Goal: Information Seeking & Learning: Compare options

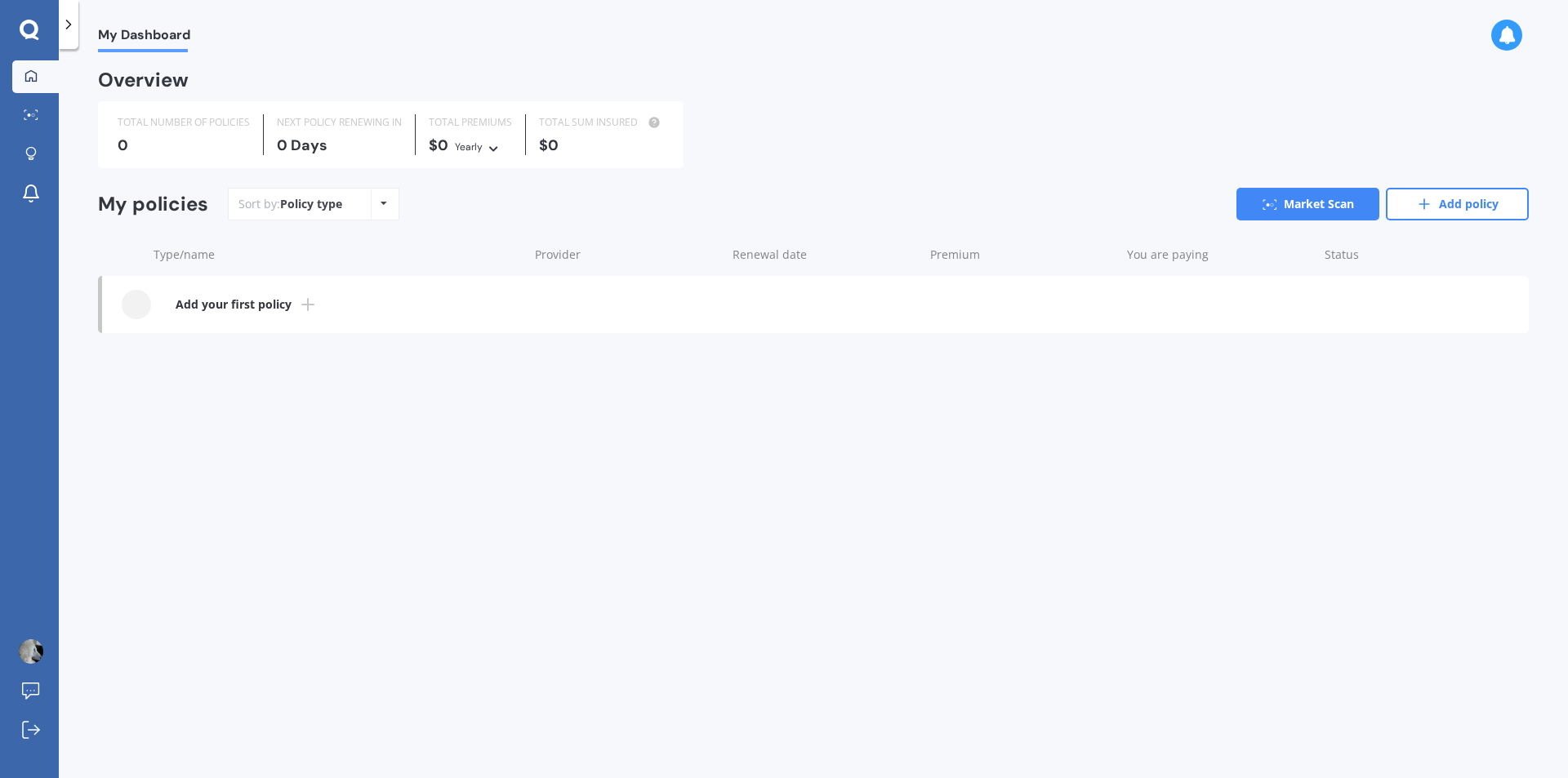
click at [245, 305] on b "Add your first policy" at bounding box center [233, 304] width 116 height 16
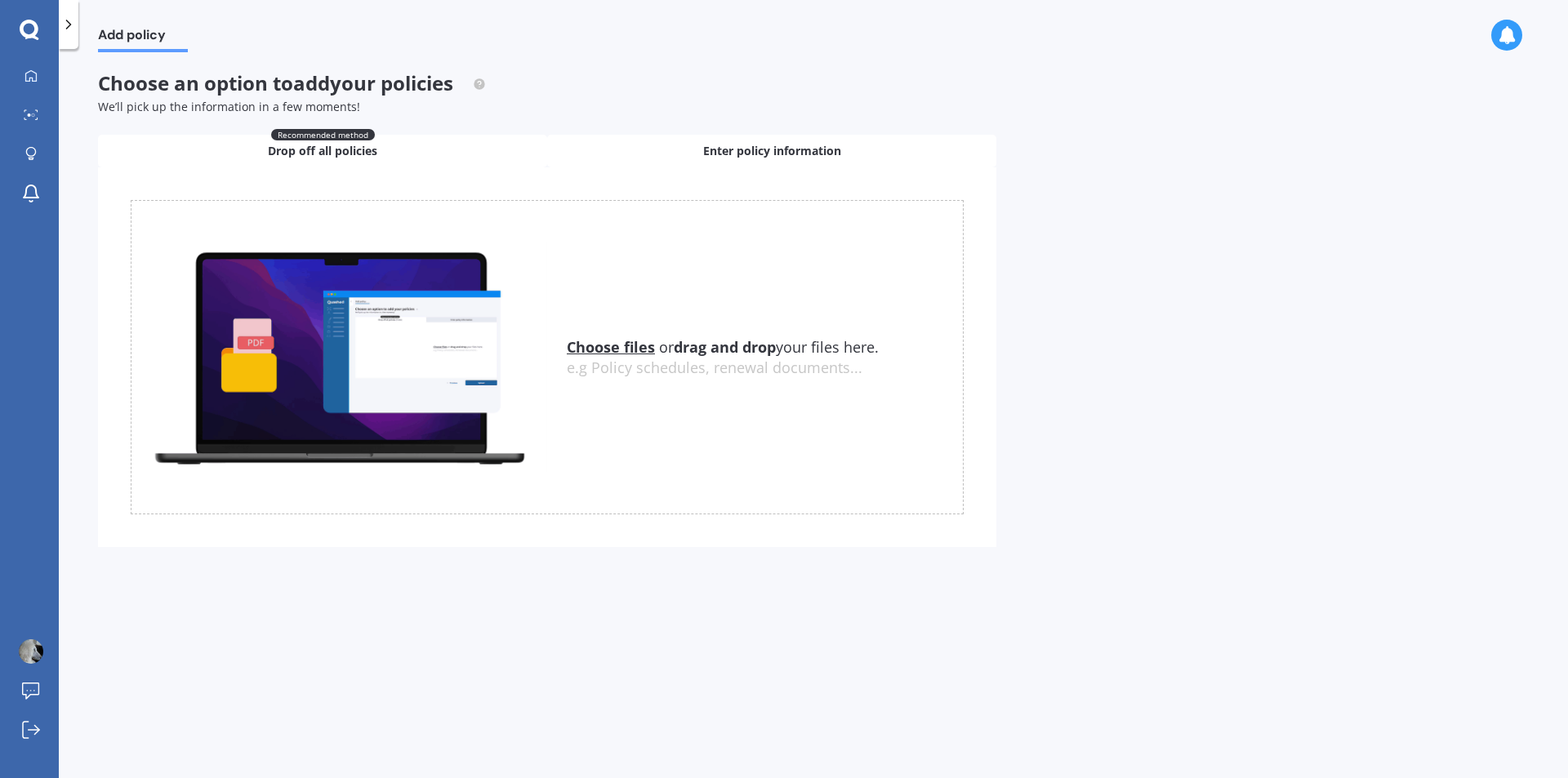
click at [725, 152] on span "Enter policy information" at bounding box center [772, 151] width 138 height 16
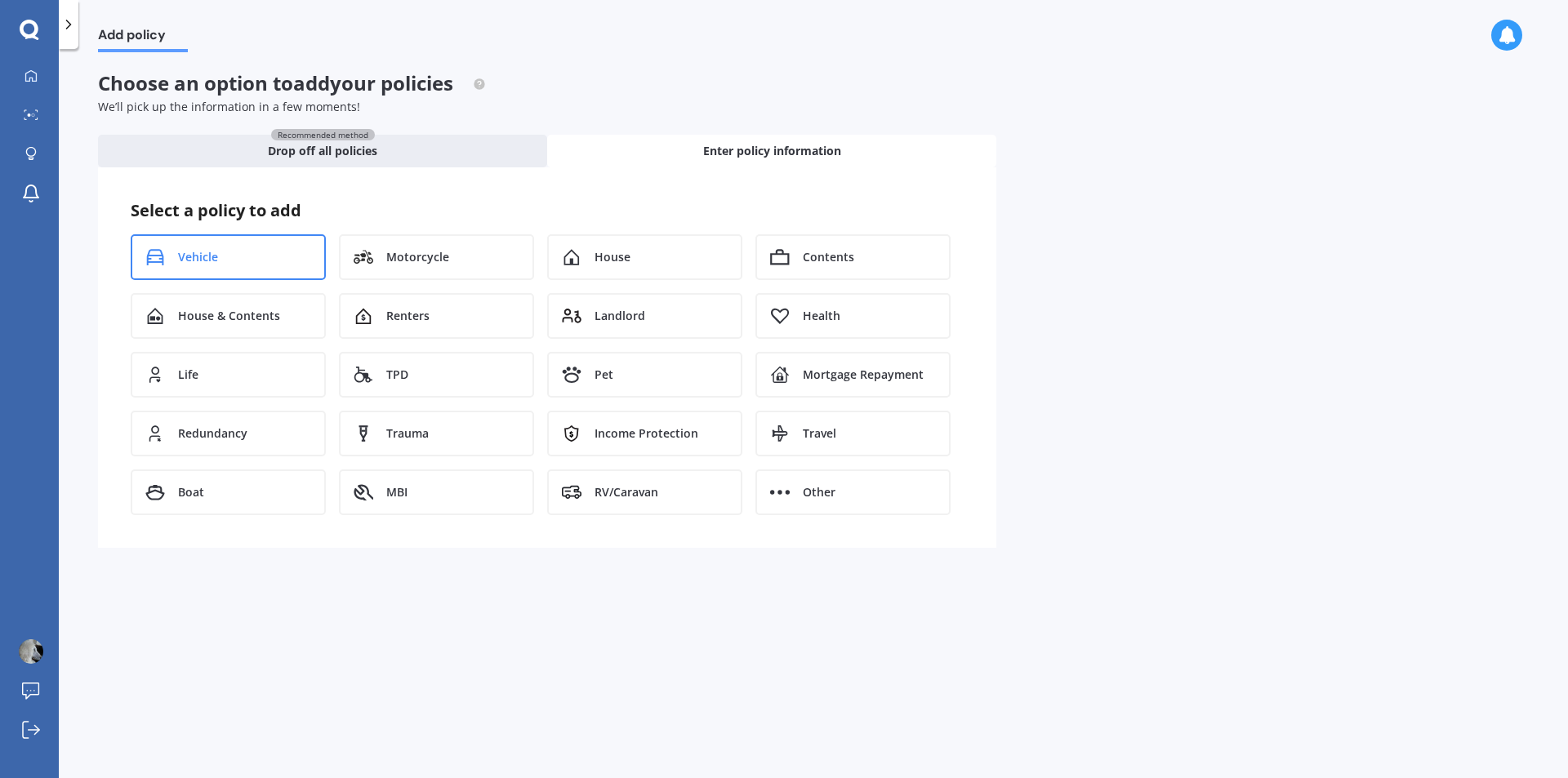
click at [251, 260] on div "Vehicle" at bounding box center [228, 256] width 195 height 45
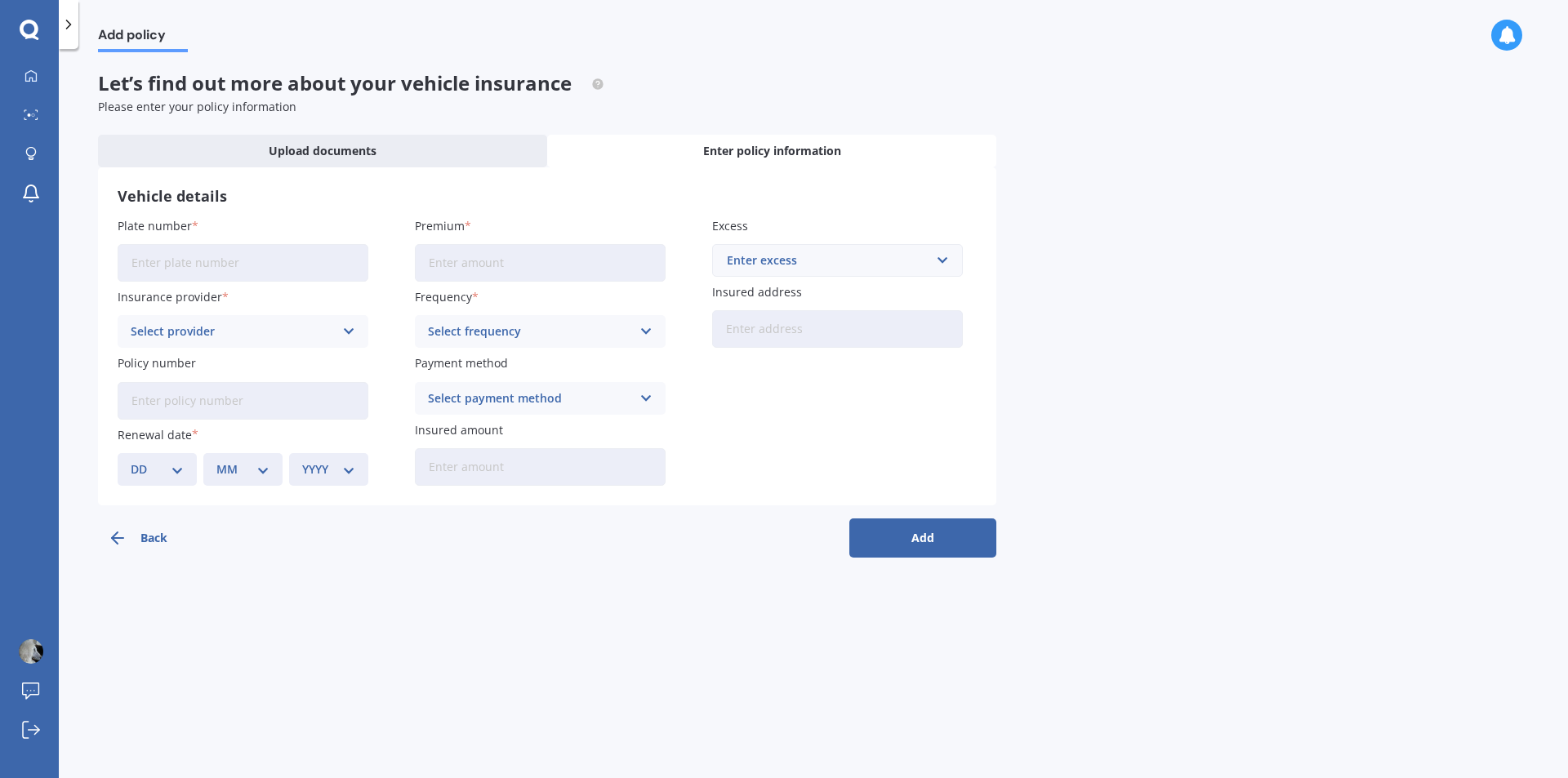
click at [202, 258] on input "Plate number" at bounding box center [243, 262] width 251 height 38
type input "PDS"
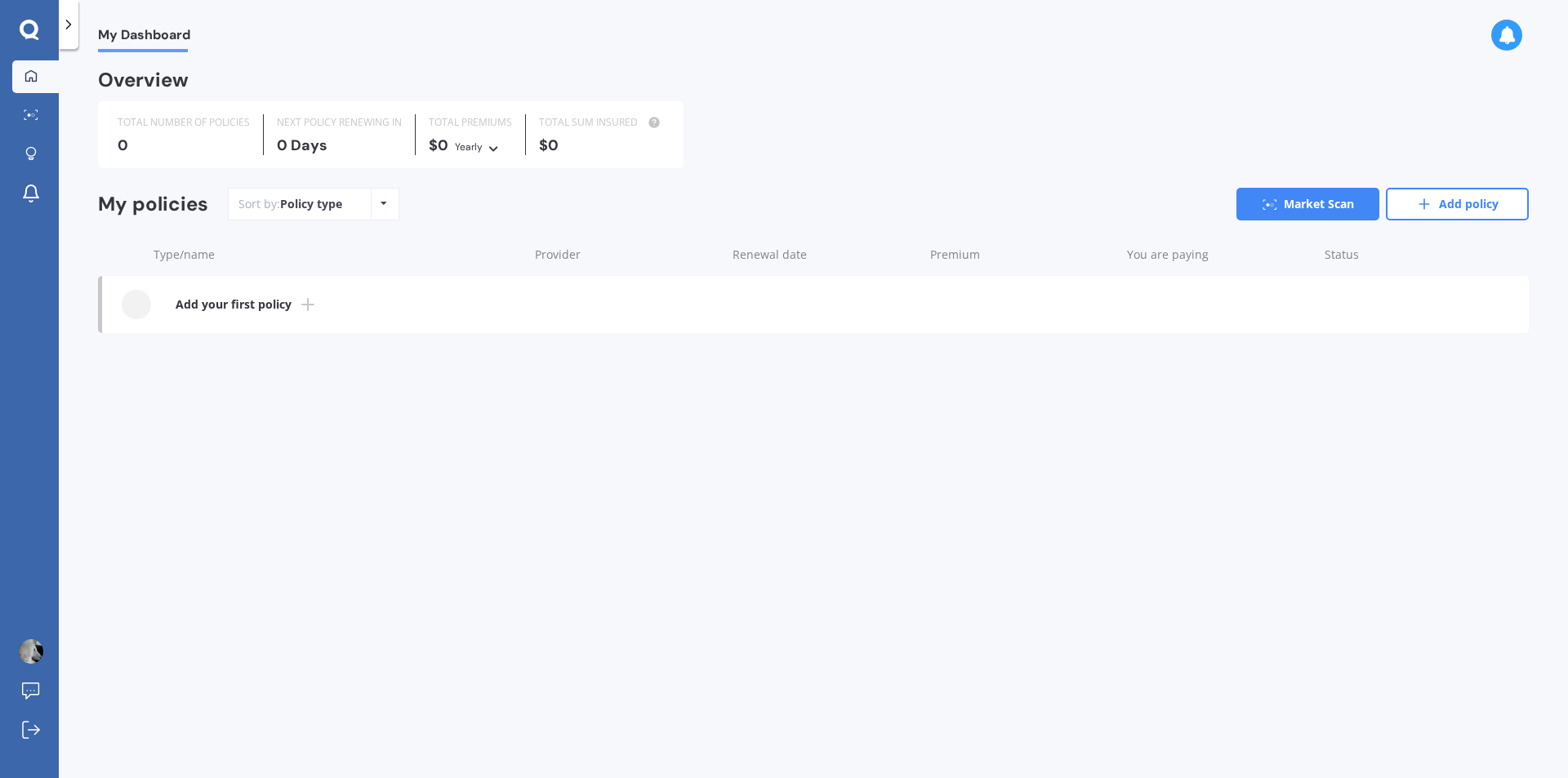
click at [249, 305] on b "Add your first policy" at bounding box center [233, 304] width 116 height 16
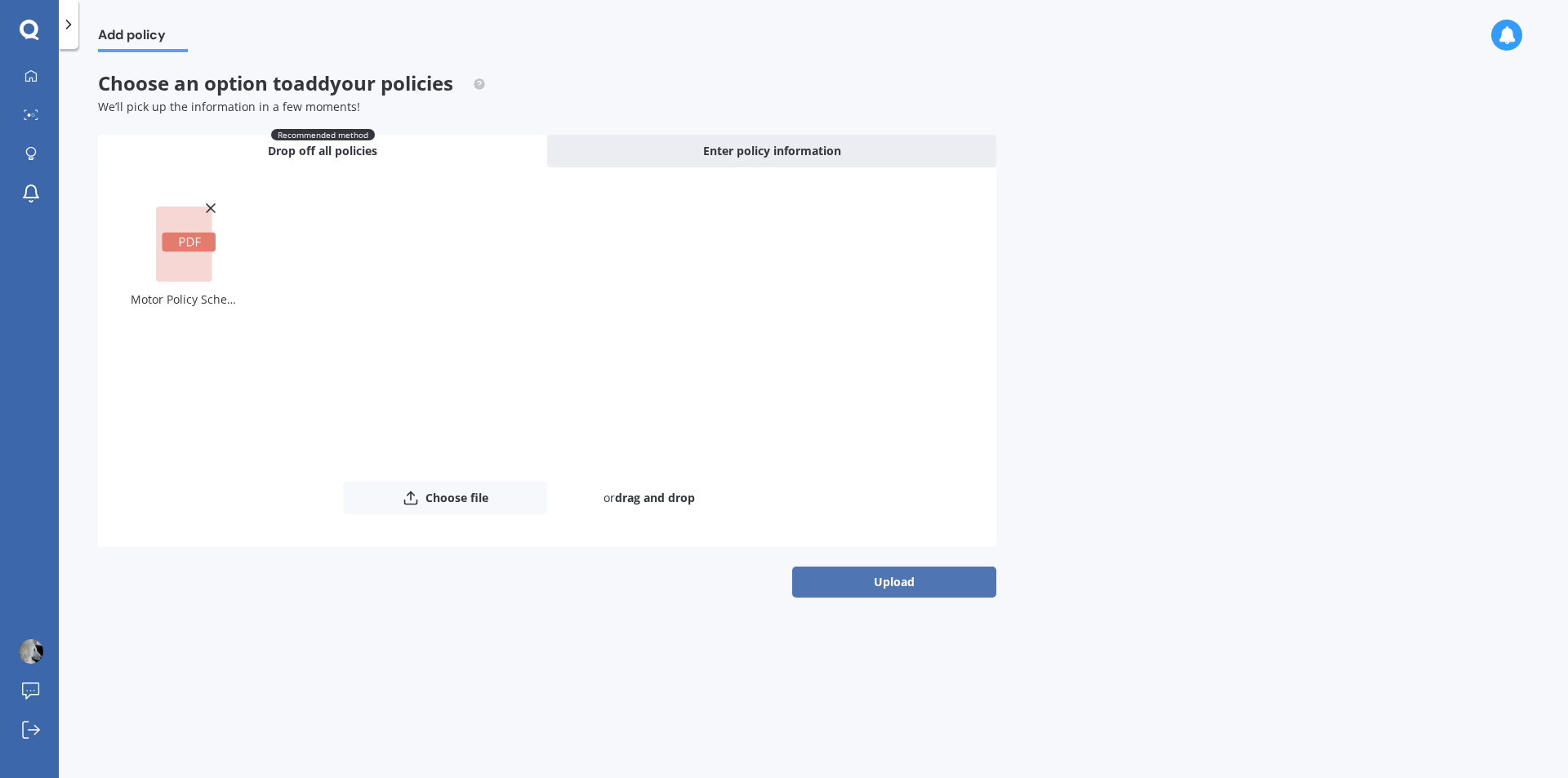
click at [918, 576] on button "Upload" at bounding box center [894, 583] width 204 height 31
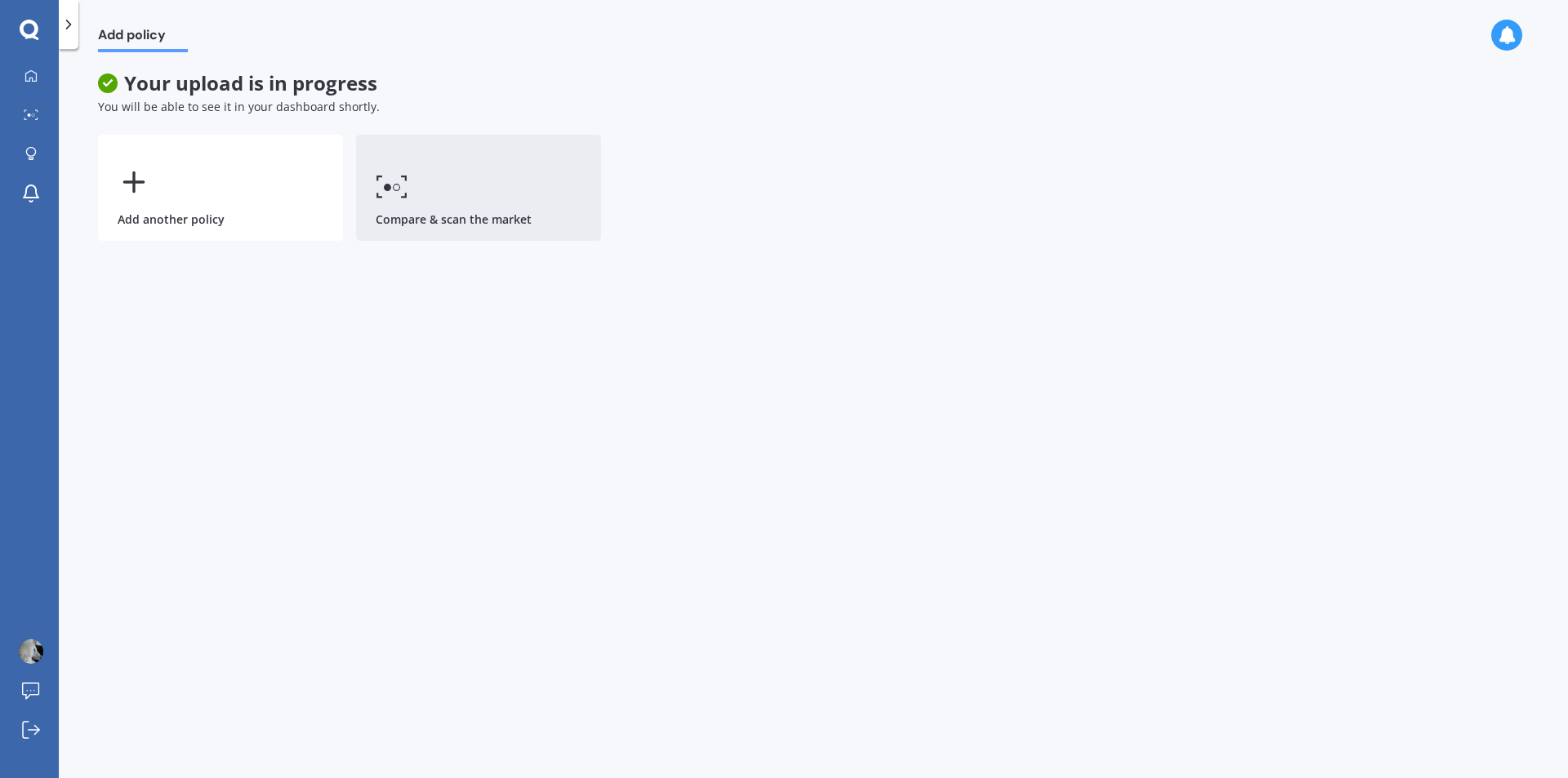
click at [432, 208] on link "Compare & scan the market" at bounding box center [478, 188] width 245 height 106
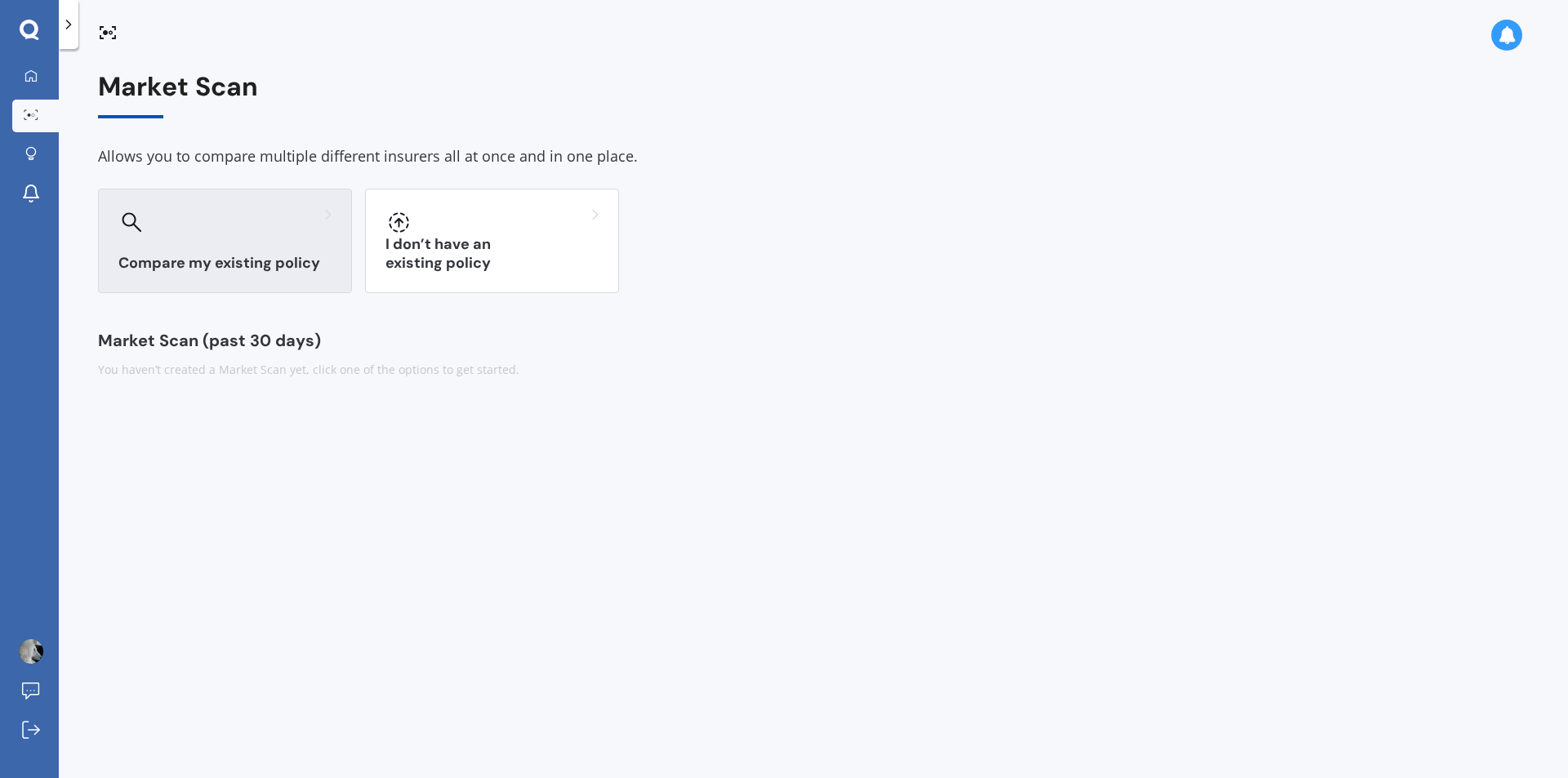
click at [279, 249] on div "Compare my existing policy" at bounding box center [224, 241] width 254 height 105
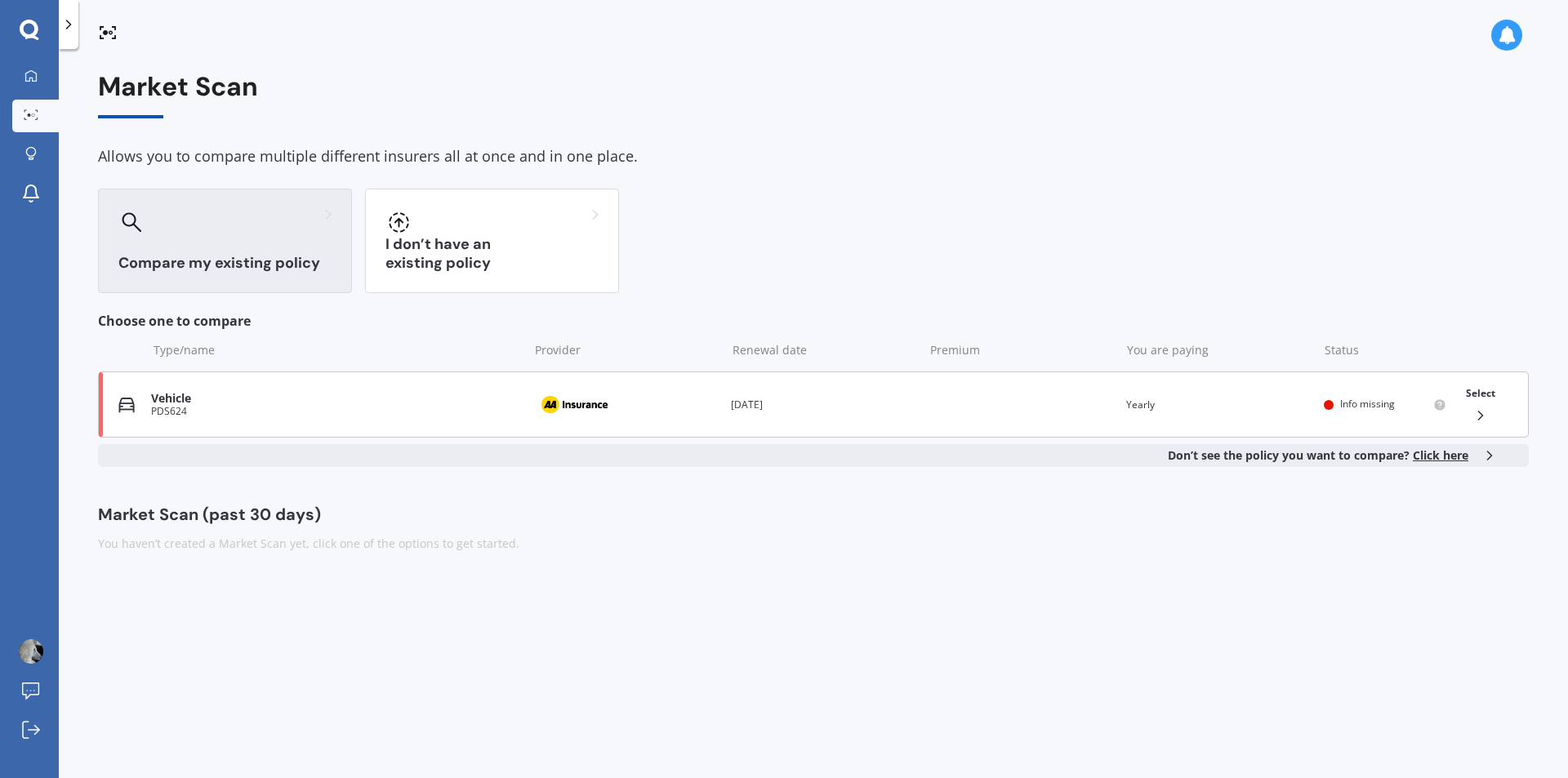
click at [1373, 401] on span "Info missing" at bounding box center [1367, 404] width 55 height 14
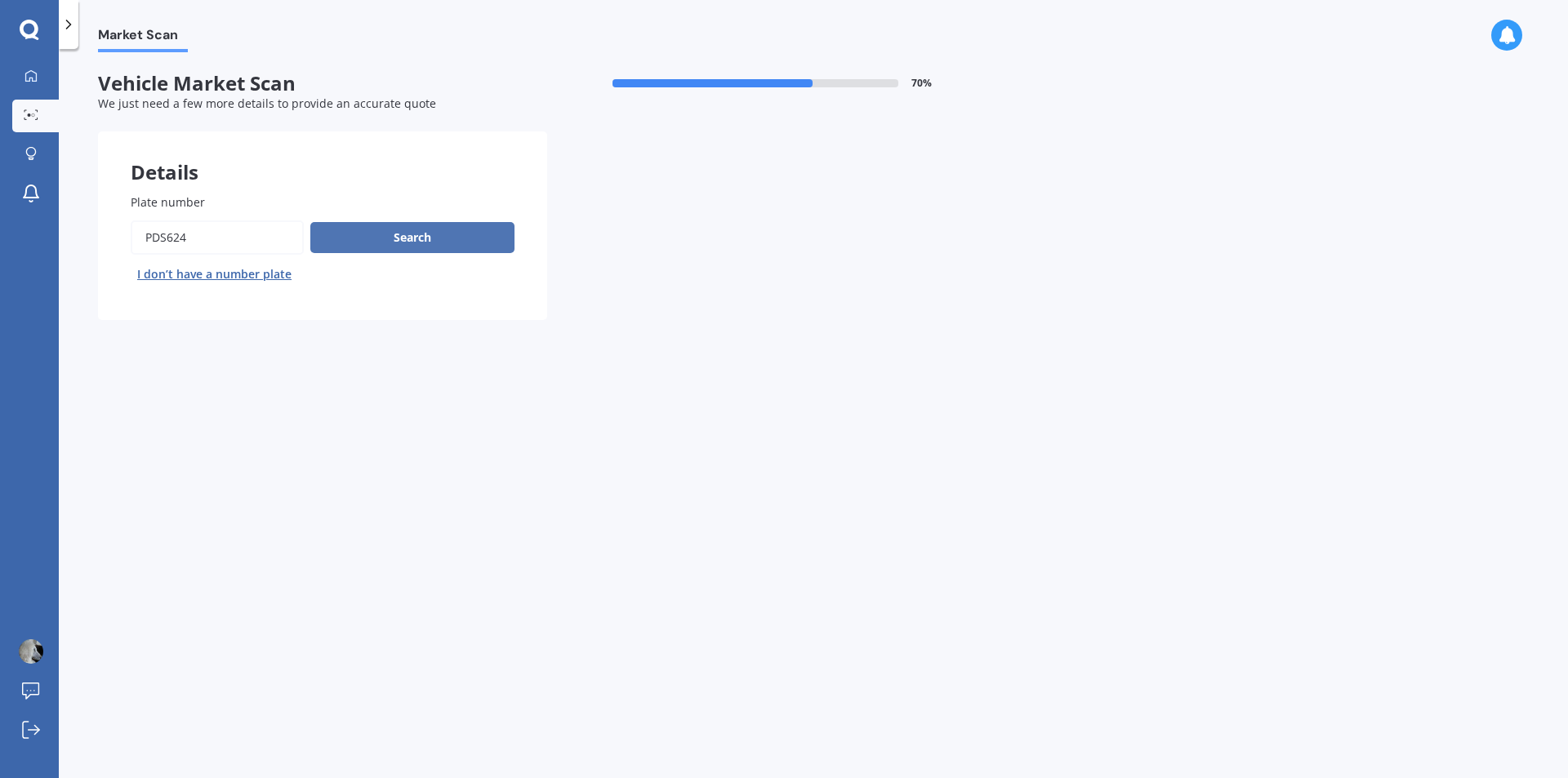
click at [411, 234] on button "Search" at bounding box center [412, 238] width 204 height 31
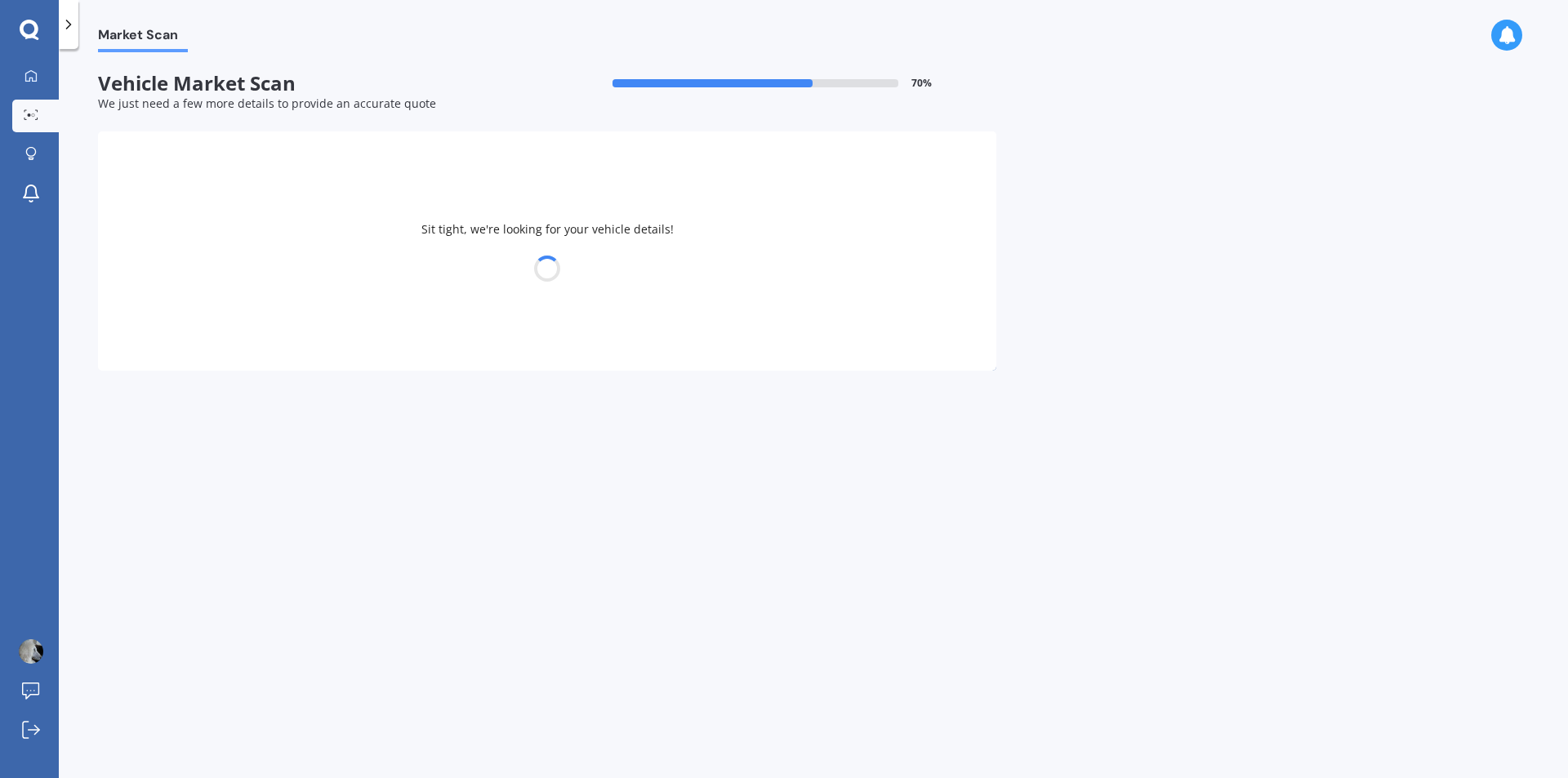
select select "BMW"
select select "09"
select select "1962"
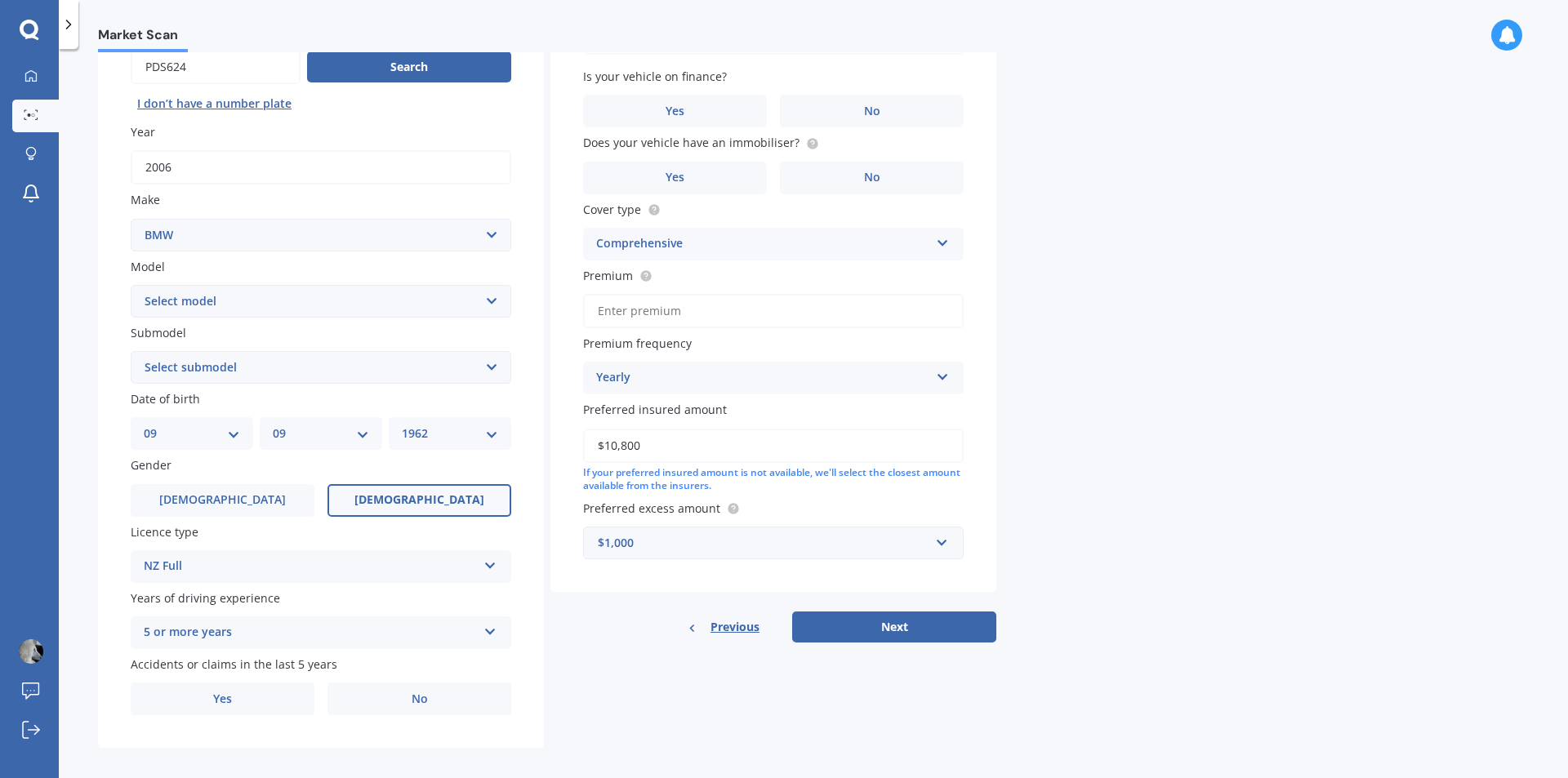
scroll to position [183, 0]
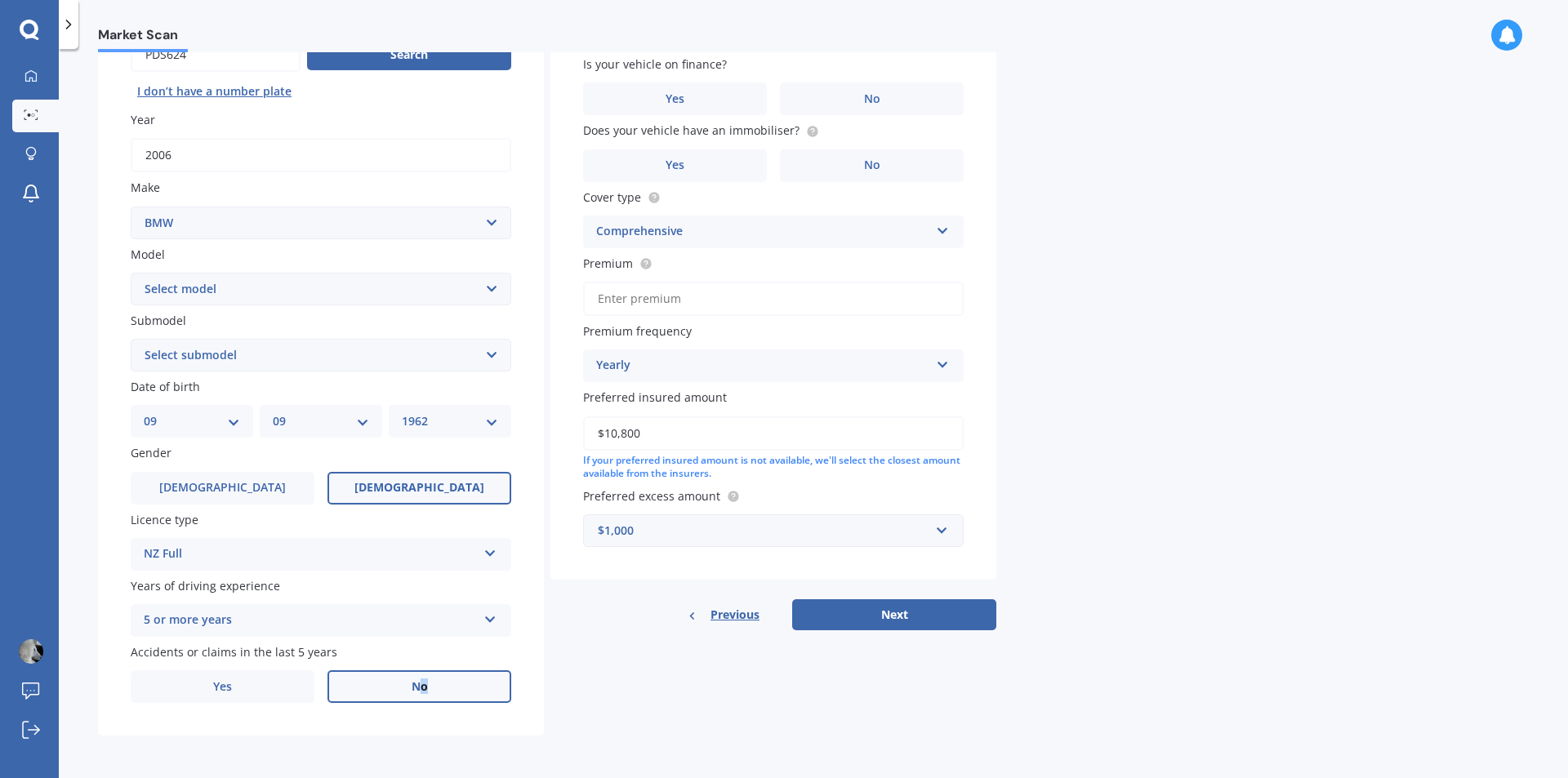
click at [425, 680] on span "No" at bounding box center [419, 687] width 16 height 14
click at [237, 683] on label "Yes" at bounding box center [222, 687] width 184 height 33
click at [0, 0] on input "Yes" at bounding box center [0, 0] width 0 height 0
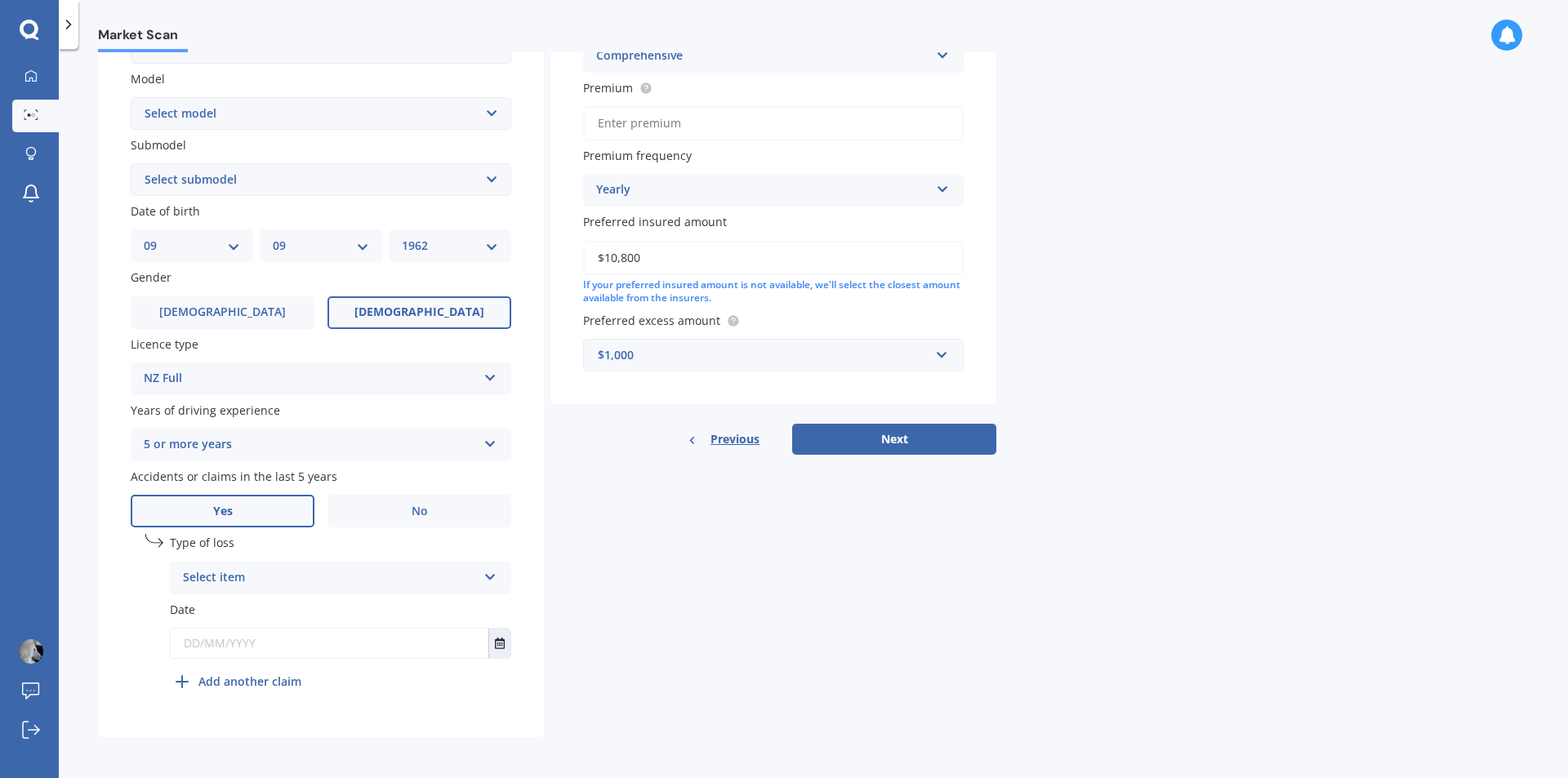
scroll to position [360, 0]
click at [495, 572] on icon at bounding box center [490, 573] width 14 height 12
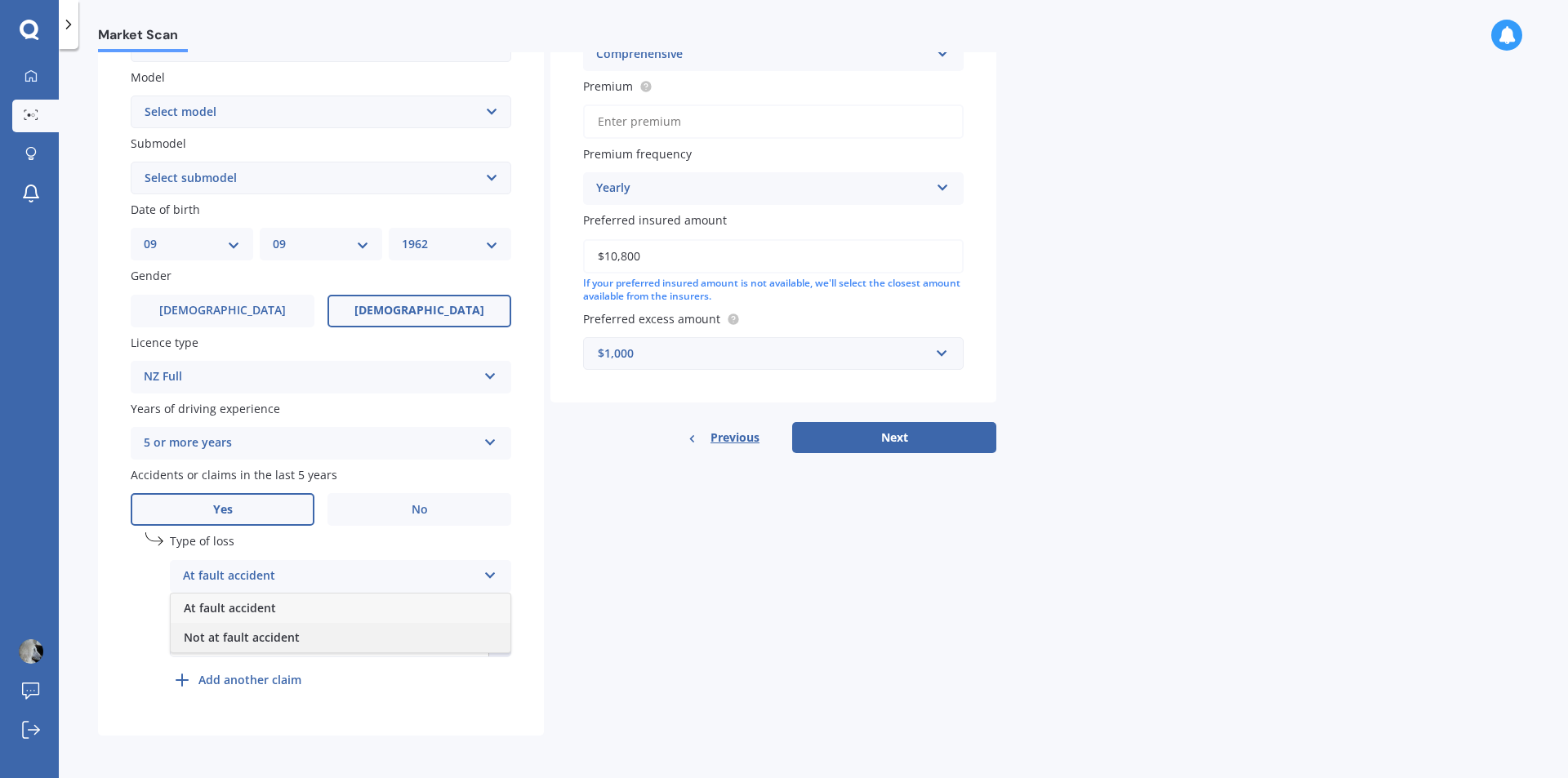
click at [307, 637] on div "Not at fault accident" at bounding box center [340, 638] width 340 height 29
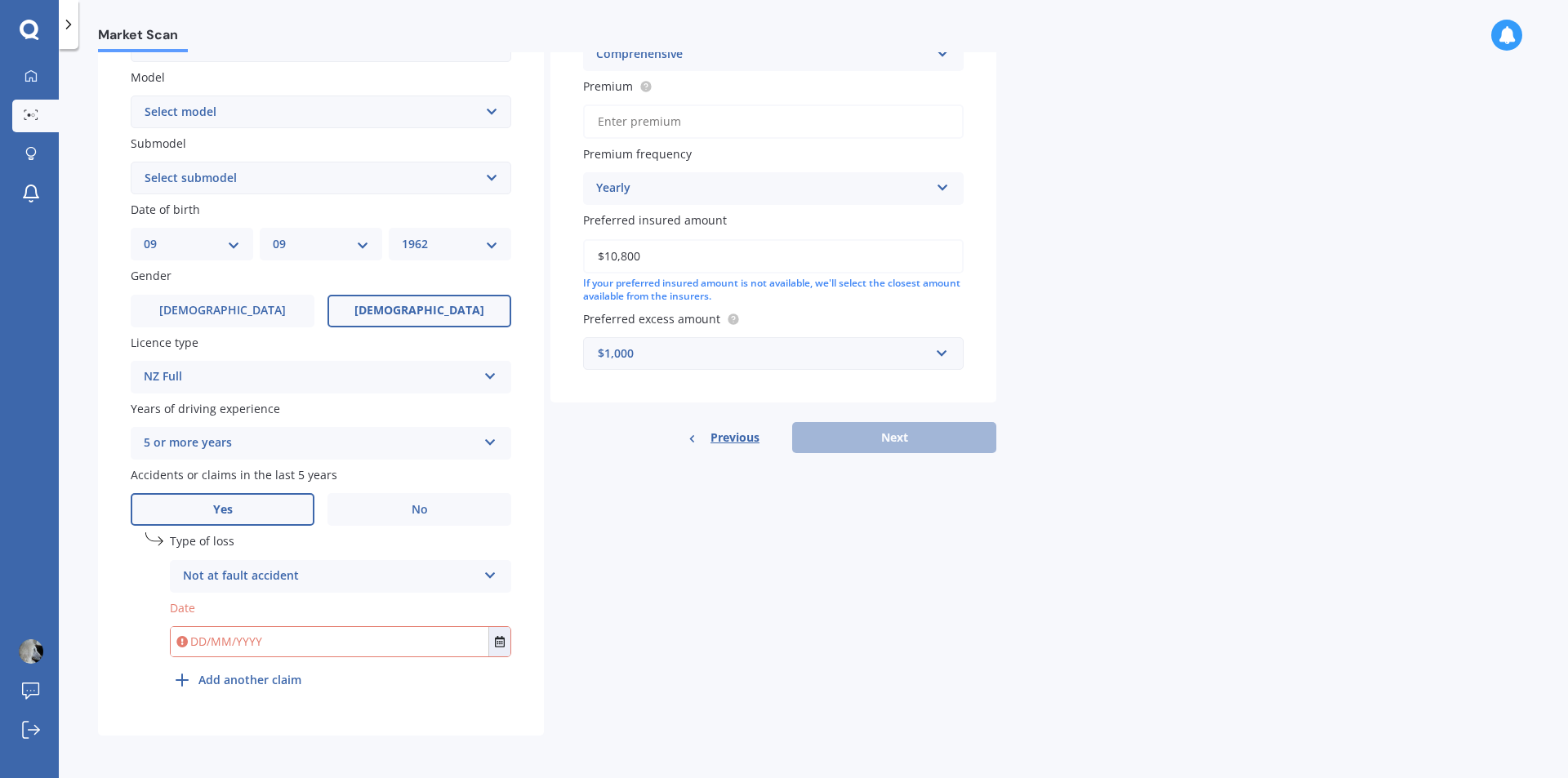
scroll to position [34, 0]
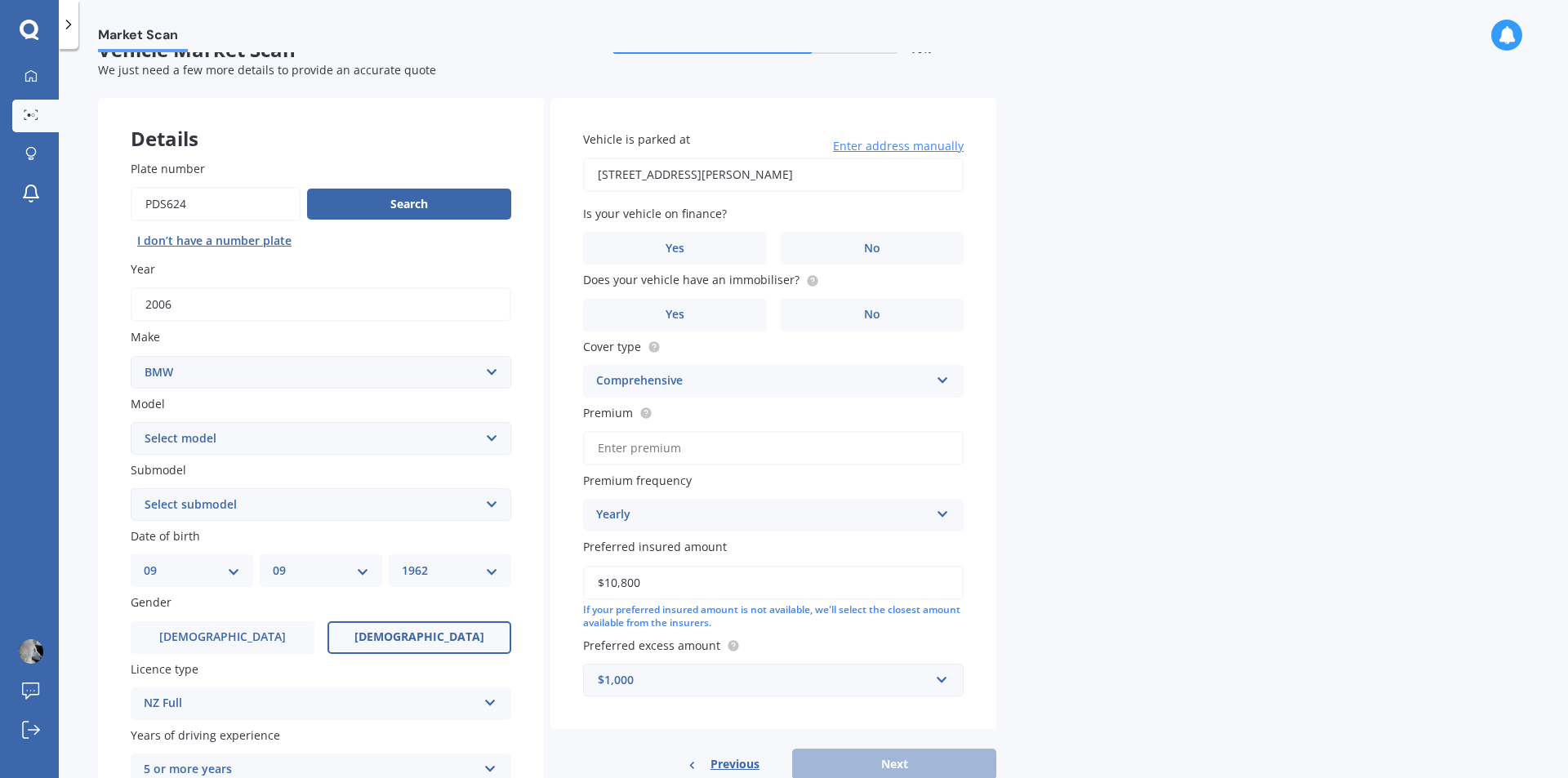
click at [1140, 497] on div "Market Scan Vehicle Market Scan 70 % We just need a few more details to provide…" at bounding box center [814, 417] width 1509 height 730
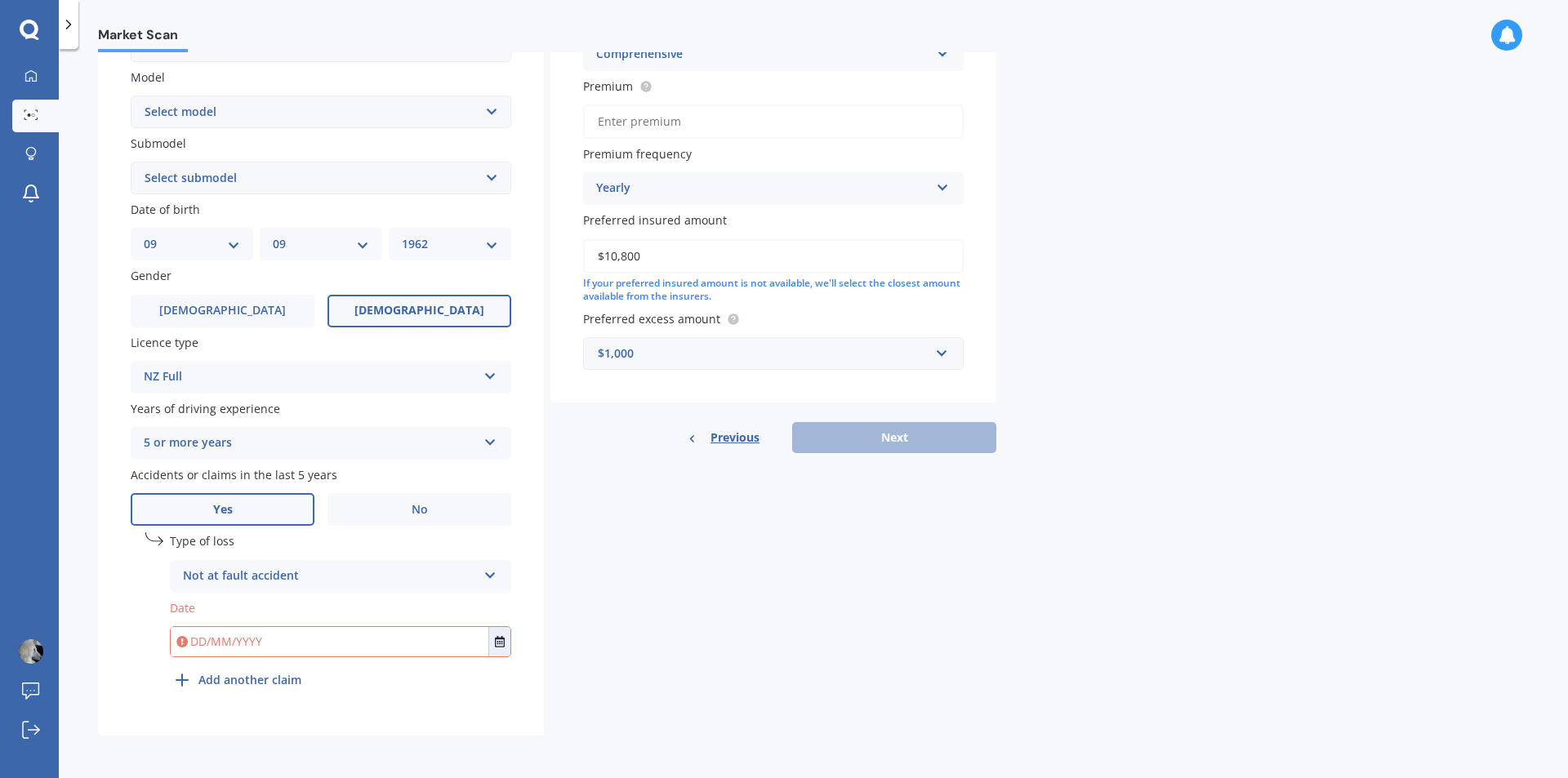
drag, startPoint x: 641, startPoint y: 584, endPoint x: 632, endPoint y: 580, distance: 9.8
click at [636, 582] on div "Details Plate number Search I don’t have a number plate Year 2006 Make Select m…" at bounding box center [547, 254] width 899 height 965
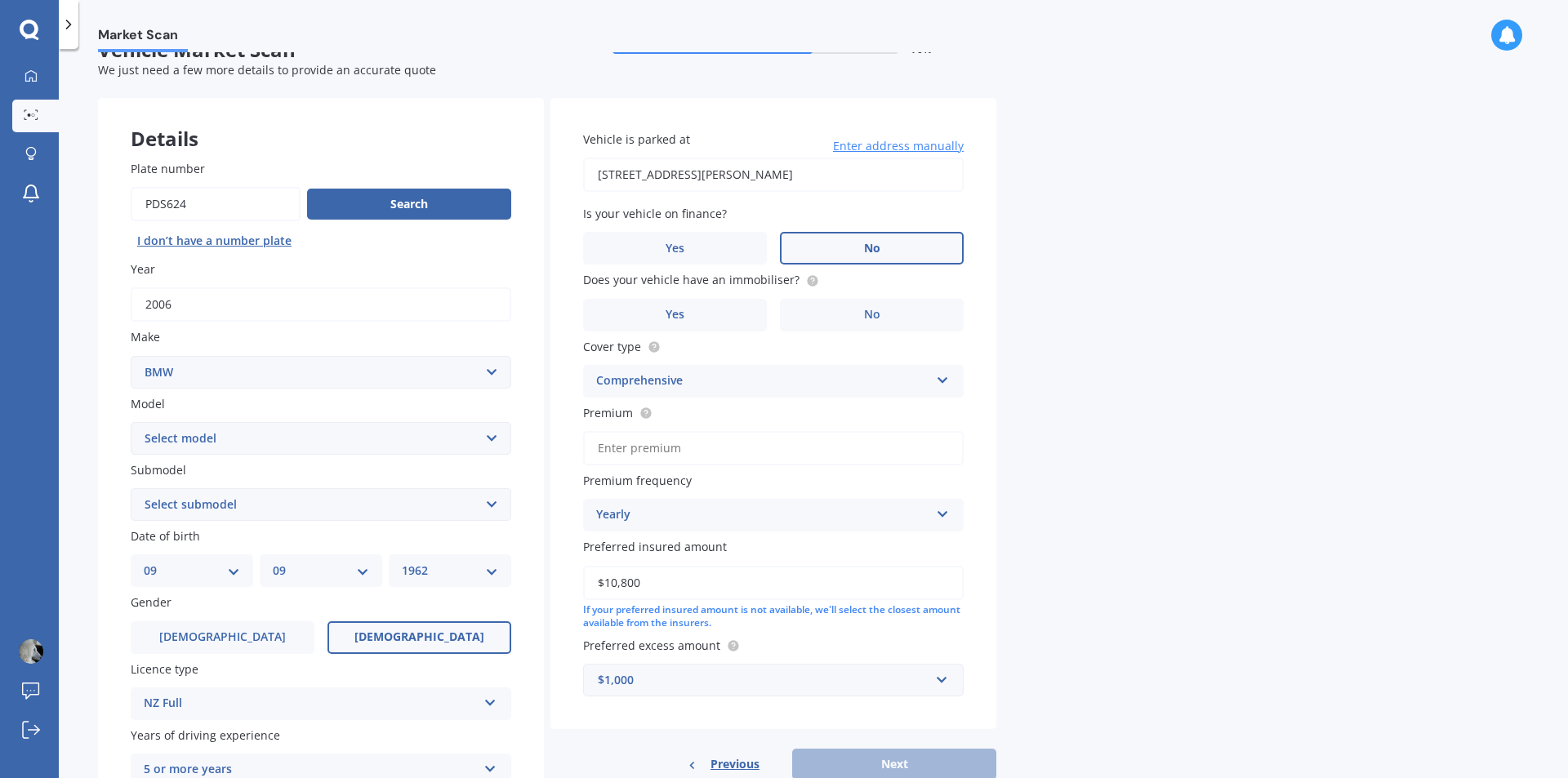
click at [850, 242] on label "No" at bounding box center [872, 249] width 184 height 33
click at [0, 0] on input "No" at bounding box center [0, 0] width 0 height 0
click at [861, 311] on label "No" at bounding box center [872, 315] width 184 height 33
click at [0, 0] on input "No" at bounding box center [0, 0] width 0 height 0
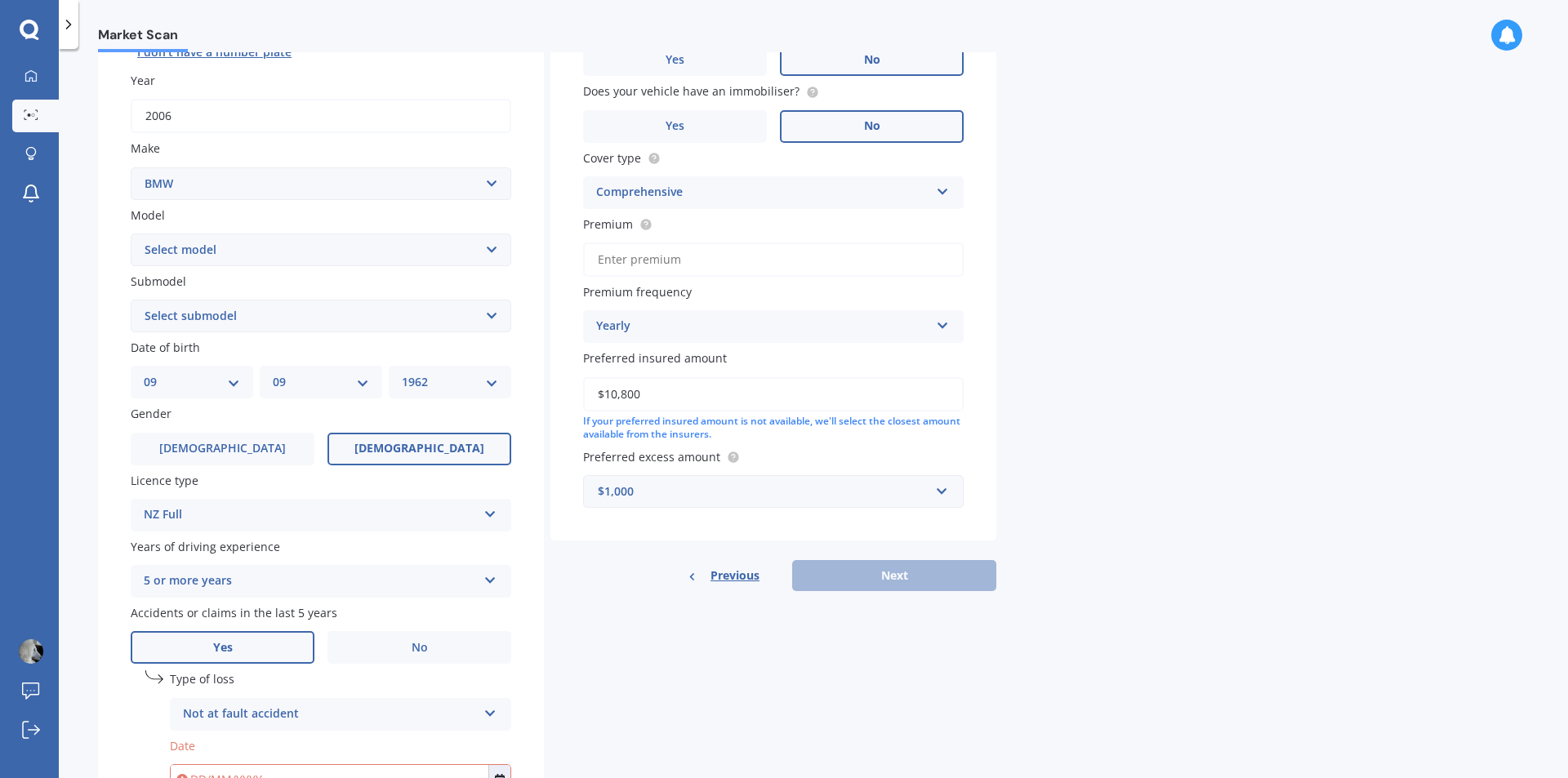
scroll to position [279, 0]
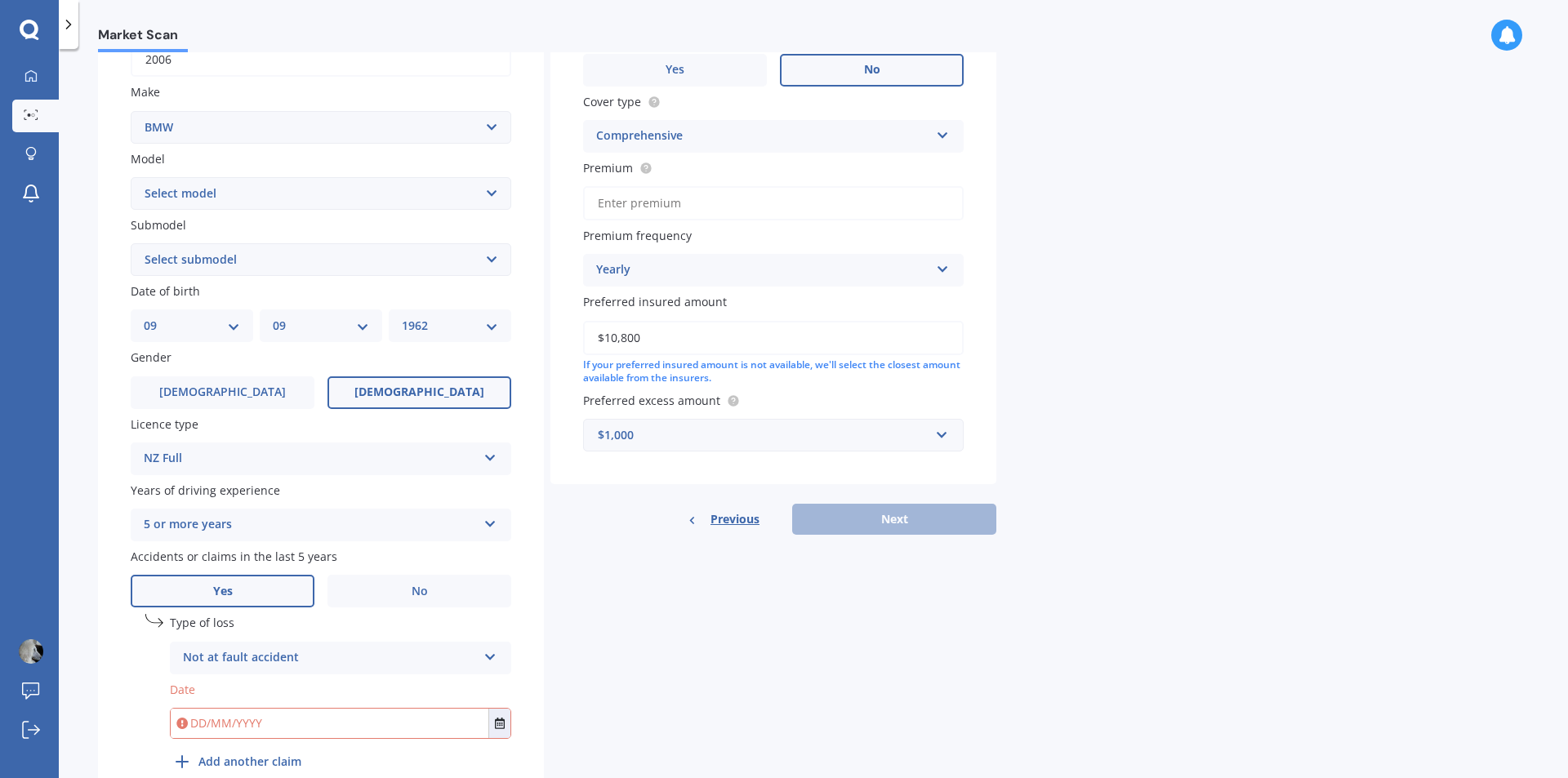
click at [885, 521] on div "Previous Next" at bounding box center [773, 520] width 446 height 31
drag, startPoint x: 724, startPoint y: 576, endPoint x: 697, endPoint y: 545, distance: 41.1
click at [723, 576] on div "Details Plate number Search I don’t have a number plate Year 2006 Make Select m…" at bounding box center [547, 335] width 899 height 965
click at [249, 721] on input "text" at bounding box center [329, 724] width 317 height 29
click at [500, 721] on icon "Select date" at bounding box center [500, 724] width 10 height 12
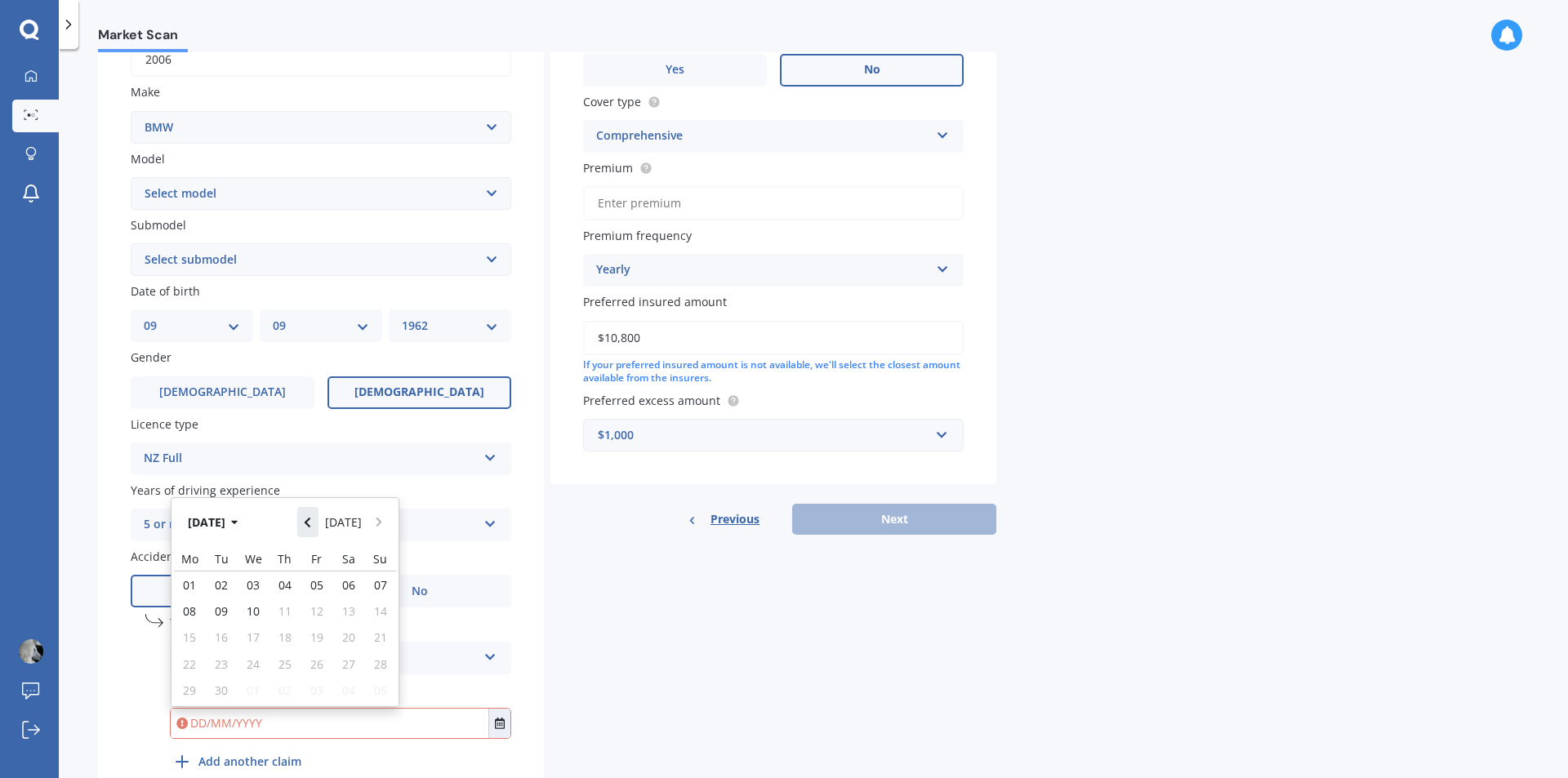
click at [311, 520] on icon "Navigate back" at bounding box center [308, 523] width 6 height 10
click at [238, 523] on icon "button" at bounding box center [235, 523] width 8 height 12
click at [495, 723] on icon "Select date" at bounding box center [500, 724] width 10 height 12
click at [220, 523] on icon "button" at bounding box center [223, 523] width 8 height 12
click at [377, 570] on span "2022" at bounding box center [368, 575] width 26 height 15
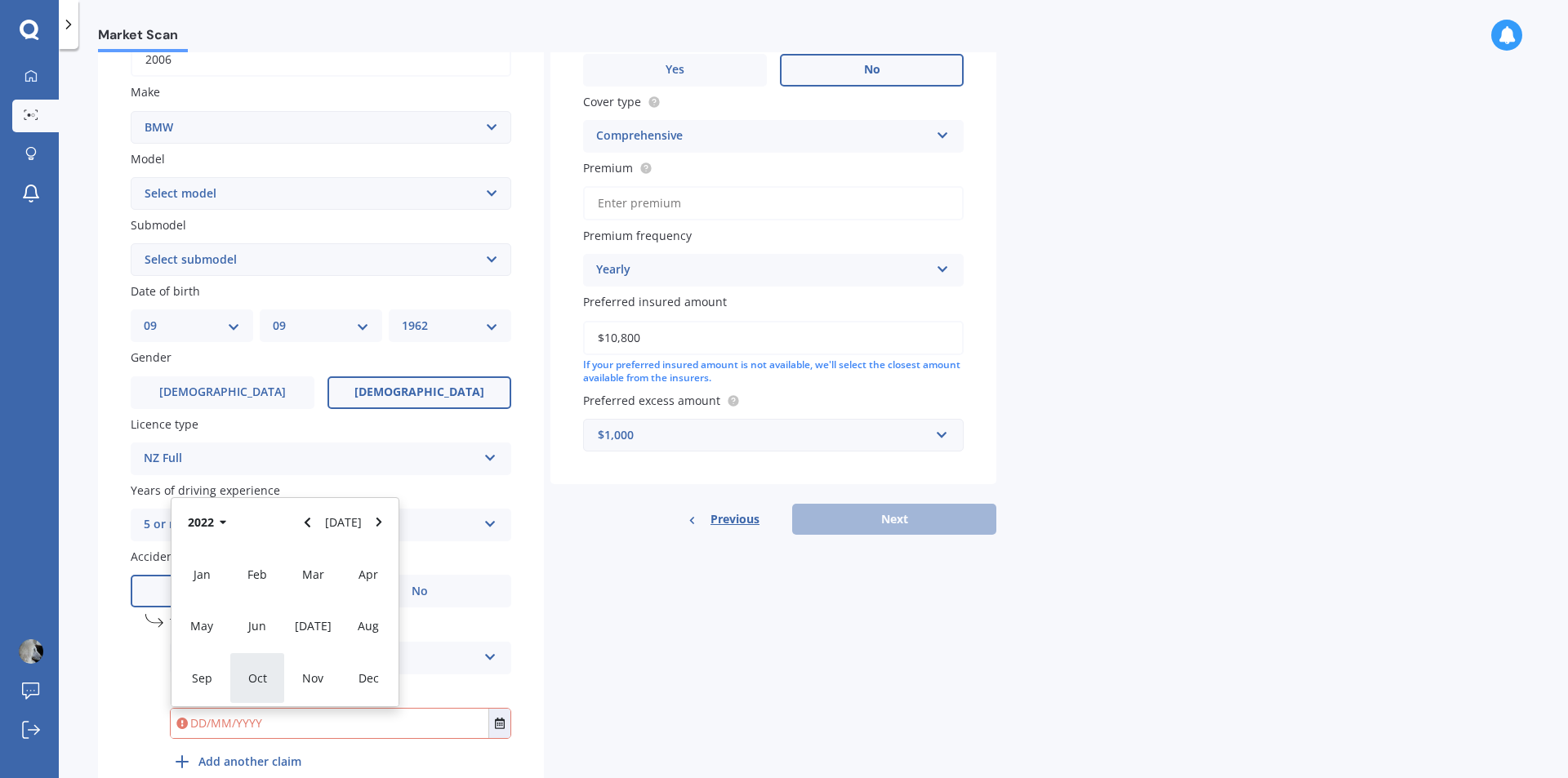
click at [258, 677] on span "Oct" at bounding box center [257, 678] width 18 height 15
click at [190, 599] on span "03" at bounding box center [190, 601] width 14 height 15
type input "03/10/2022"
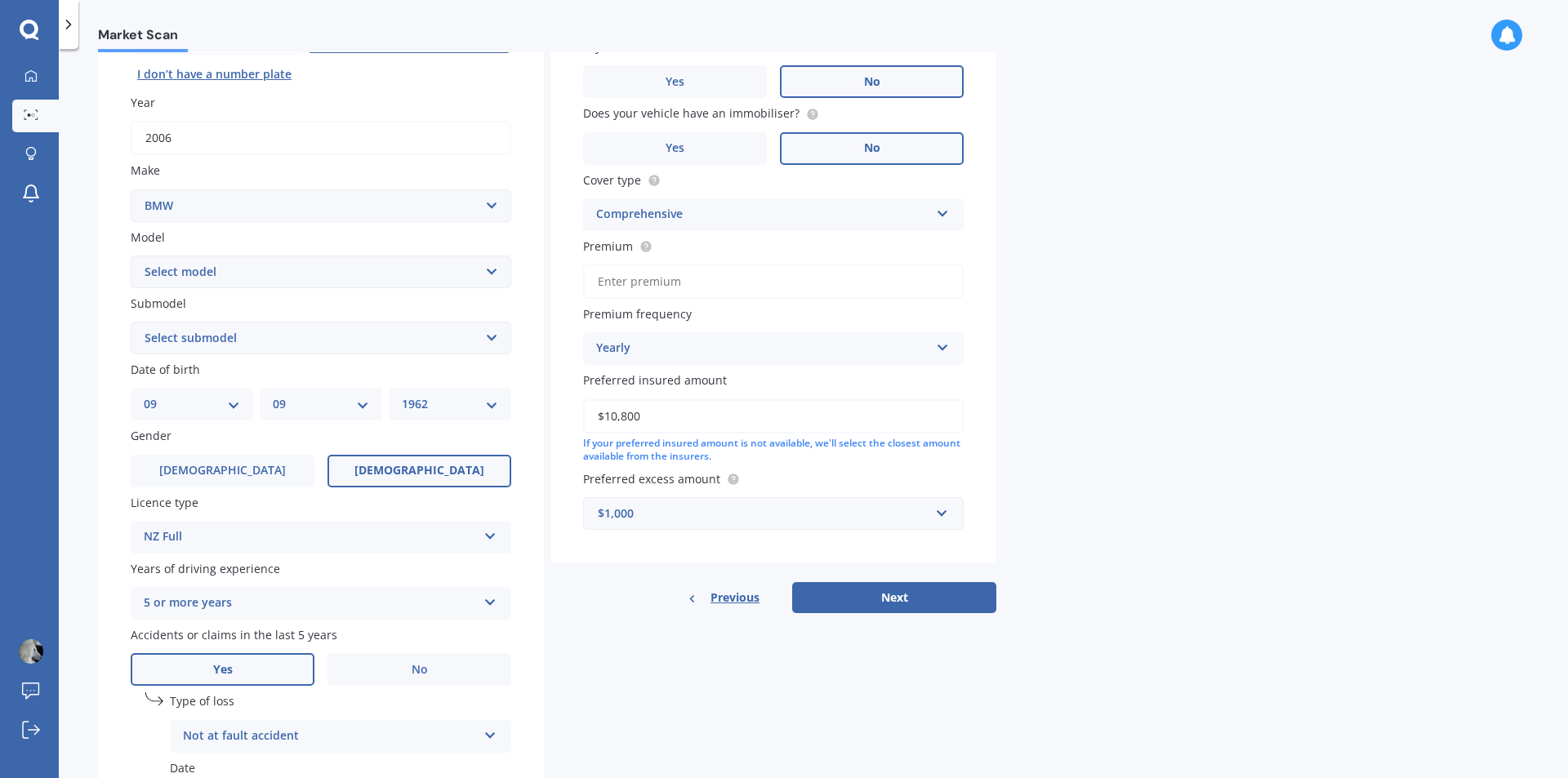
scroll to position [245, 0]
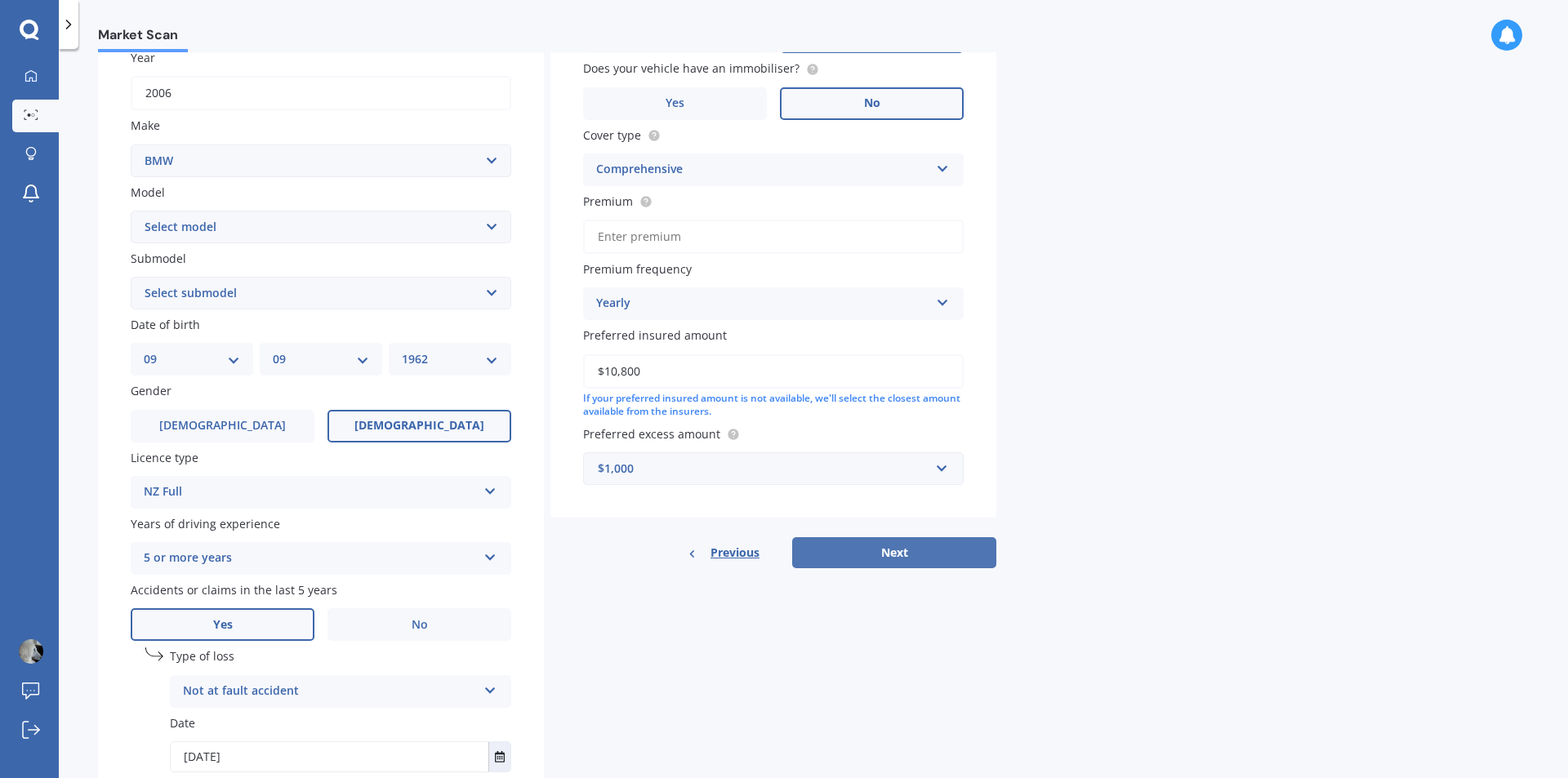
click at [873, 553] on button "Next" at bounding box center [894, 553] width 204 height 31
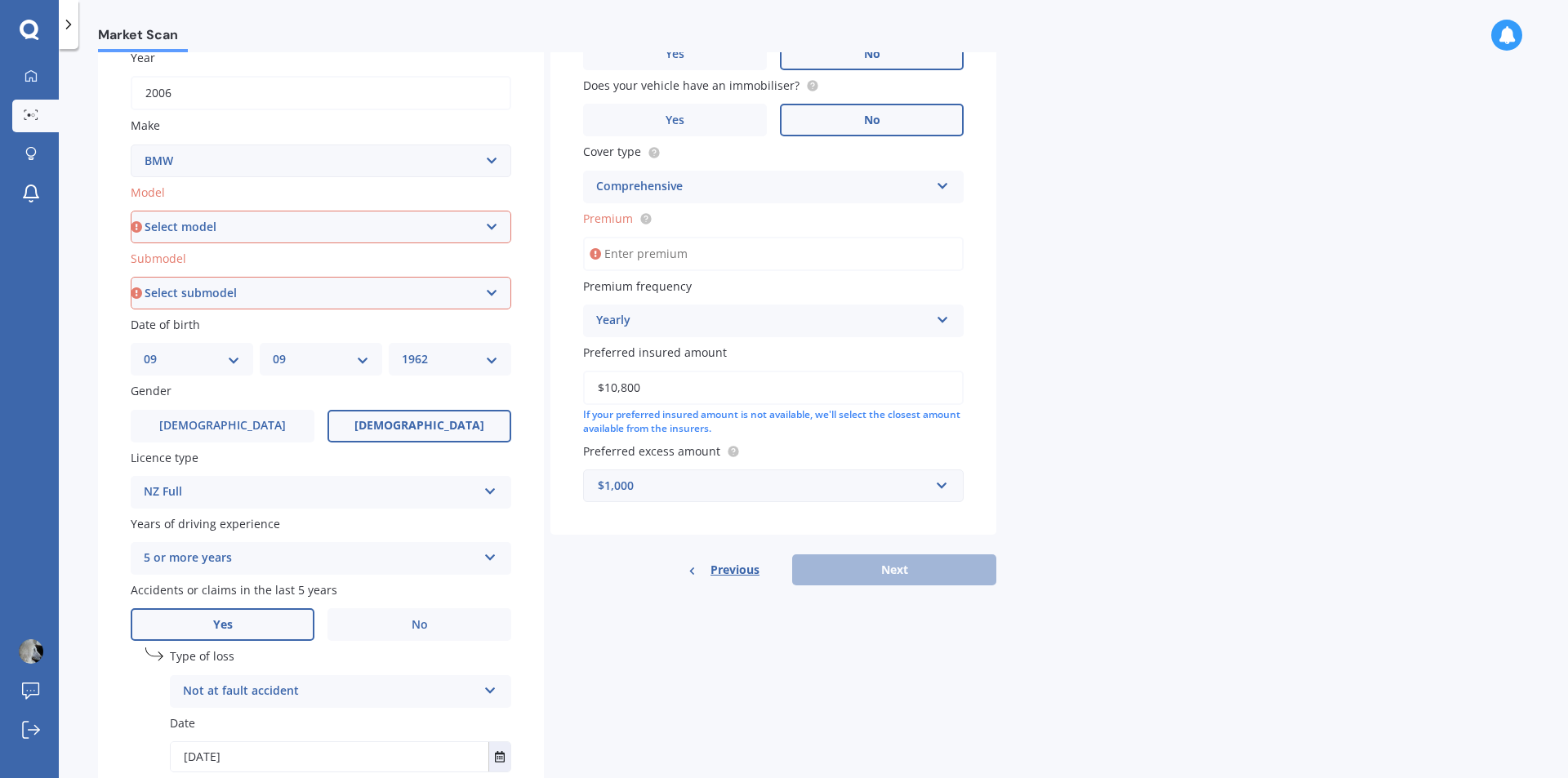
click at [654, 251] on input "Premium" at bounding box center [773, 254] width 380 height 34
type input "$456.00"
click at [903, 566] on div "Previous Next" at bounding box center [773, 570] width 446 height 31
click at [489, 224] on select "Select model 116 116I 118 118D 120 130 218D 220I 225 250 316 318 320 320 i 323 …" at bounding box center [320, 227] width 380 height 33
click at [131, 211] on select "Select model 116 116I 118 118D 120 130 218D 220I 225 250 316 318 320 320 i 323 …" at bounding box center [320, 227] width 380 height 33
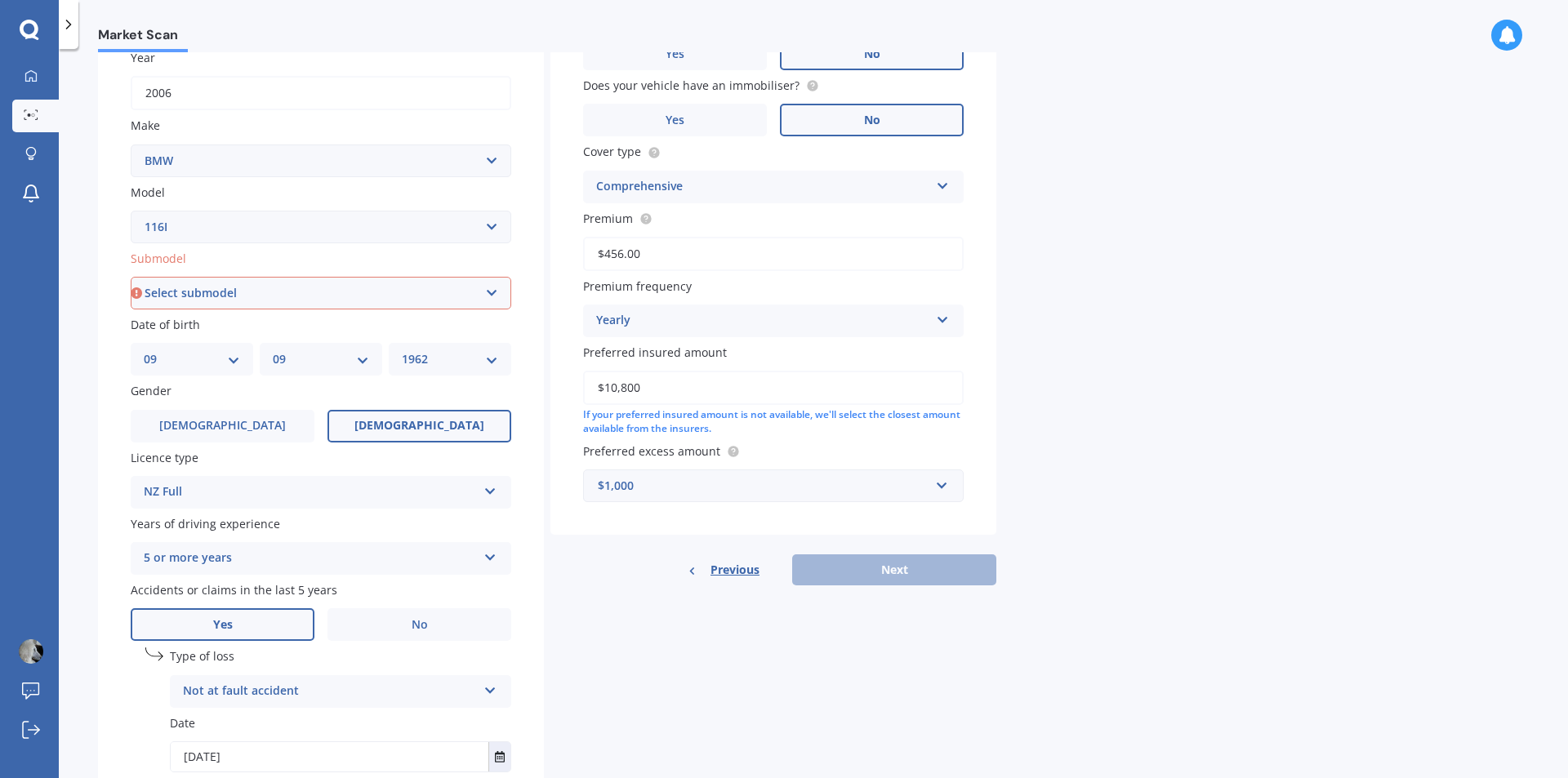
click at [494, 286] on select "Select submodel Hatchback Turbo" at bounding box center [320, 293] width 380 height 33
click at [245, 291] on select "Select submodel Hatchback Turbo" at bounding box center [320, 293] width 380 height 33
click at [485, 226] on select "Select model 116 116I 118 118D 120 130 218D 220I 225 250 316 318 320 320 i 323 …" at bounding box center [320, 227] width 380 height 33
select select "630"
click at [131, 211] on select "Select model 116 116I 118 118D 120 130 218D 220I 225 250 316 318 320 320 i 323 …" at bounding box center [320, 227] width 380 height 33
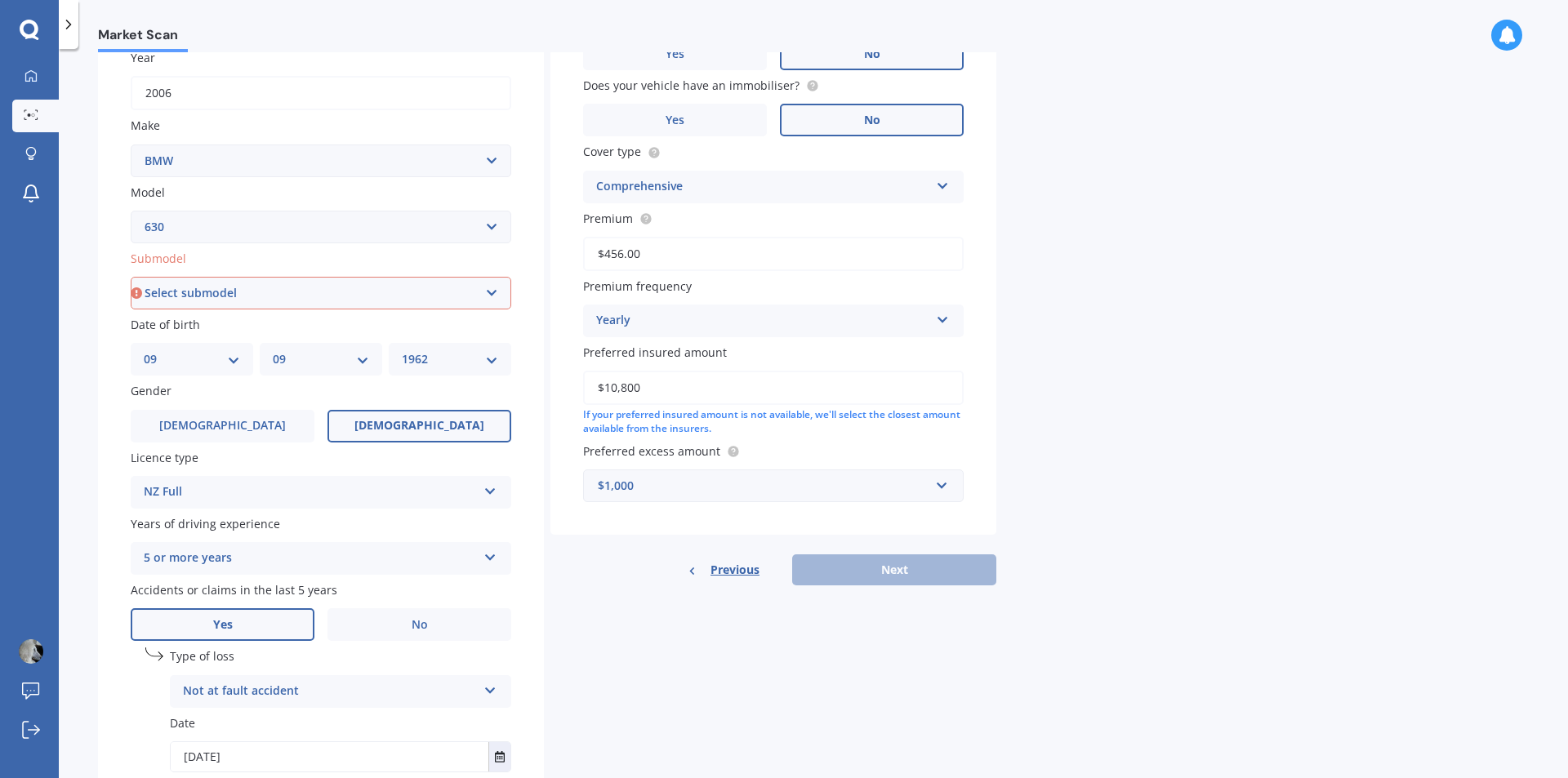
click at [492, 290] on select "Select submodel All models" at bounding box center [320, 293] width 380 height 33
select select "ALL MODELS"
click at [131, 277] on select "Select submodel All models" at bounding box center [320, 293] width 380 height 33
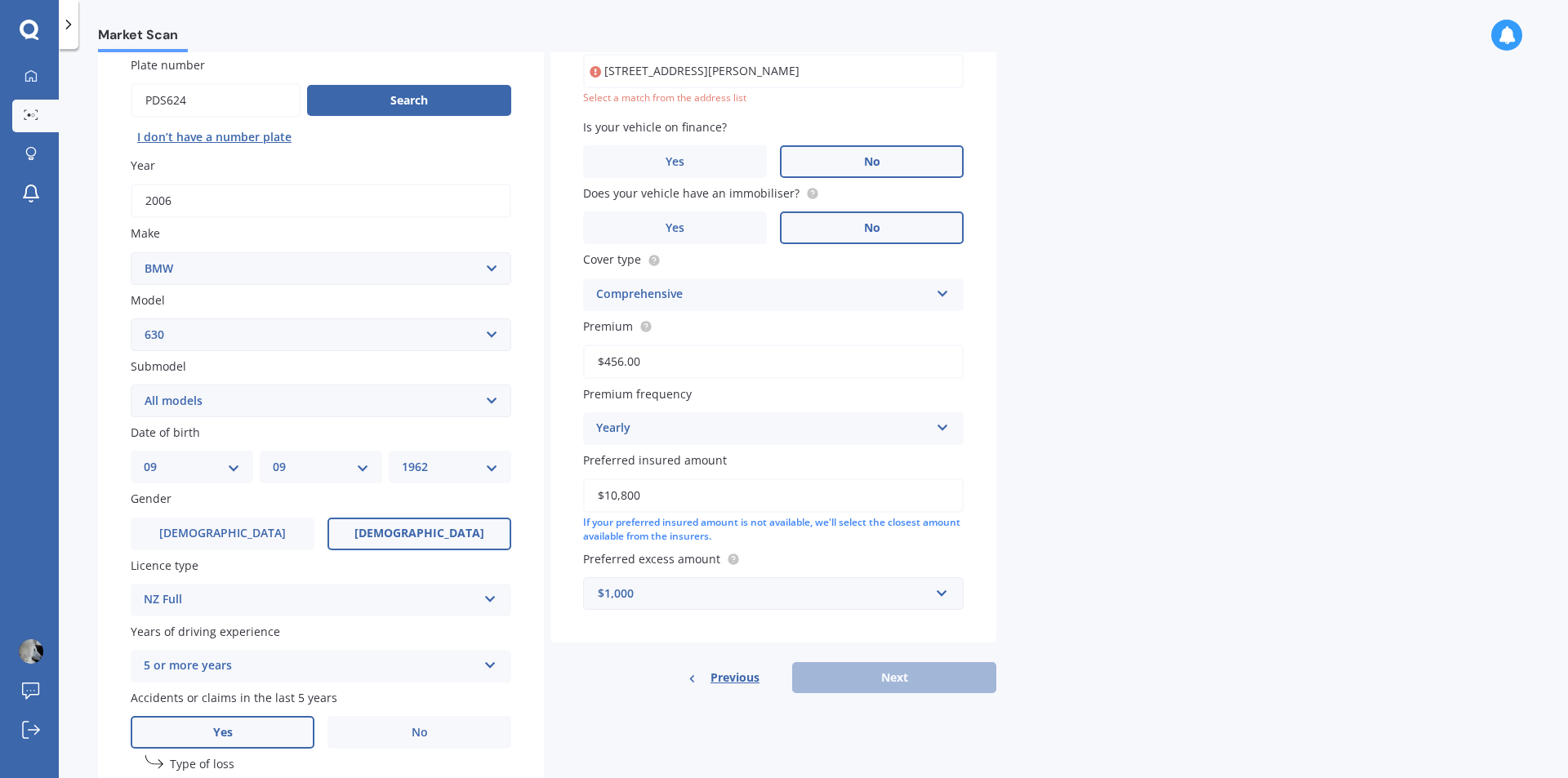
scroll to position [112, 0]
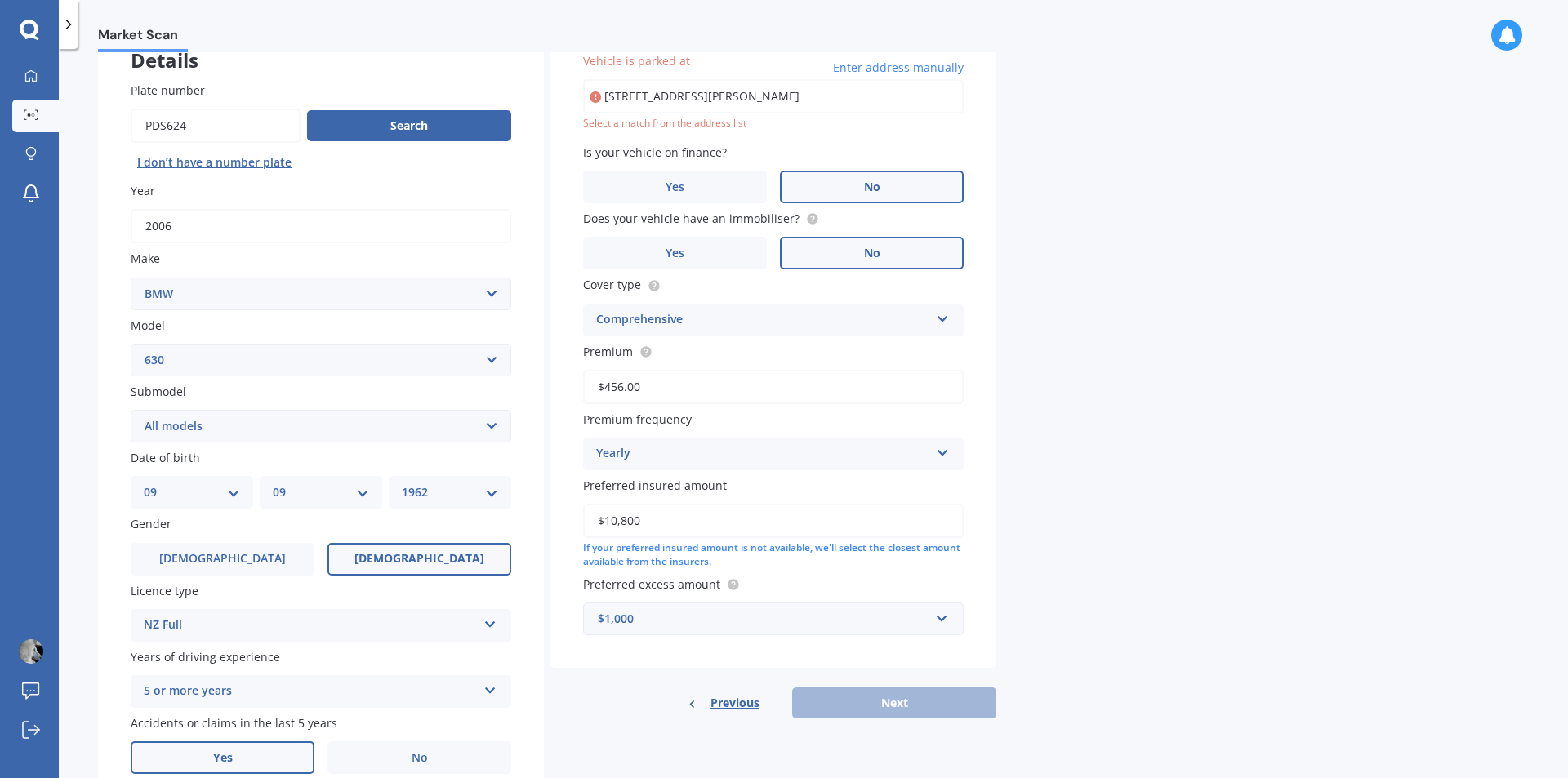
type input "15 Dillon Street, Blenheim Central, Blenheim 7201"
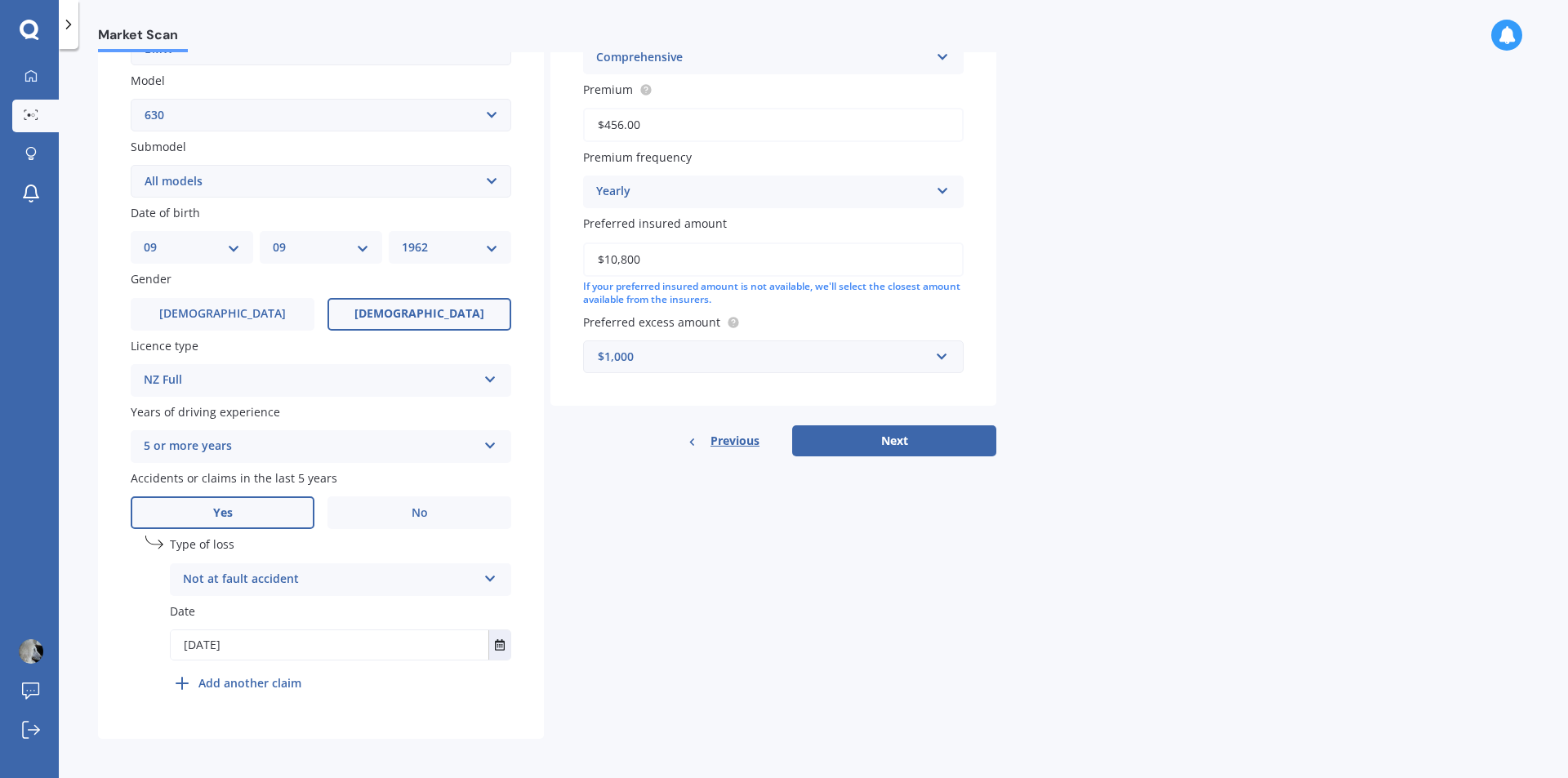
scroll to position [360, 0]
click at [882, 434] on button "Next" at bounding box center [894, 437] width 204 height 31
select select "09"
select select "1962"
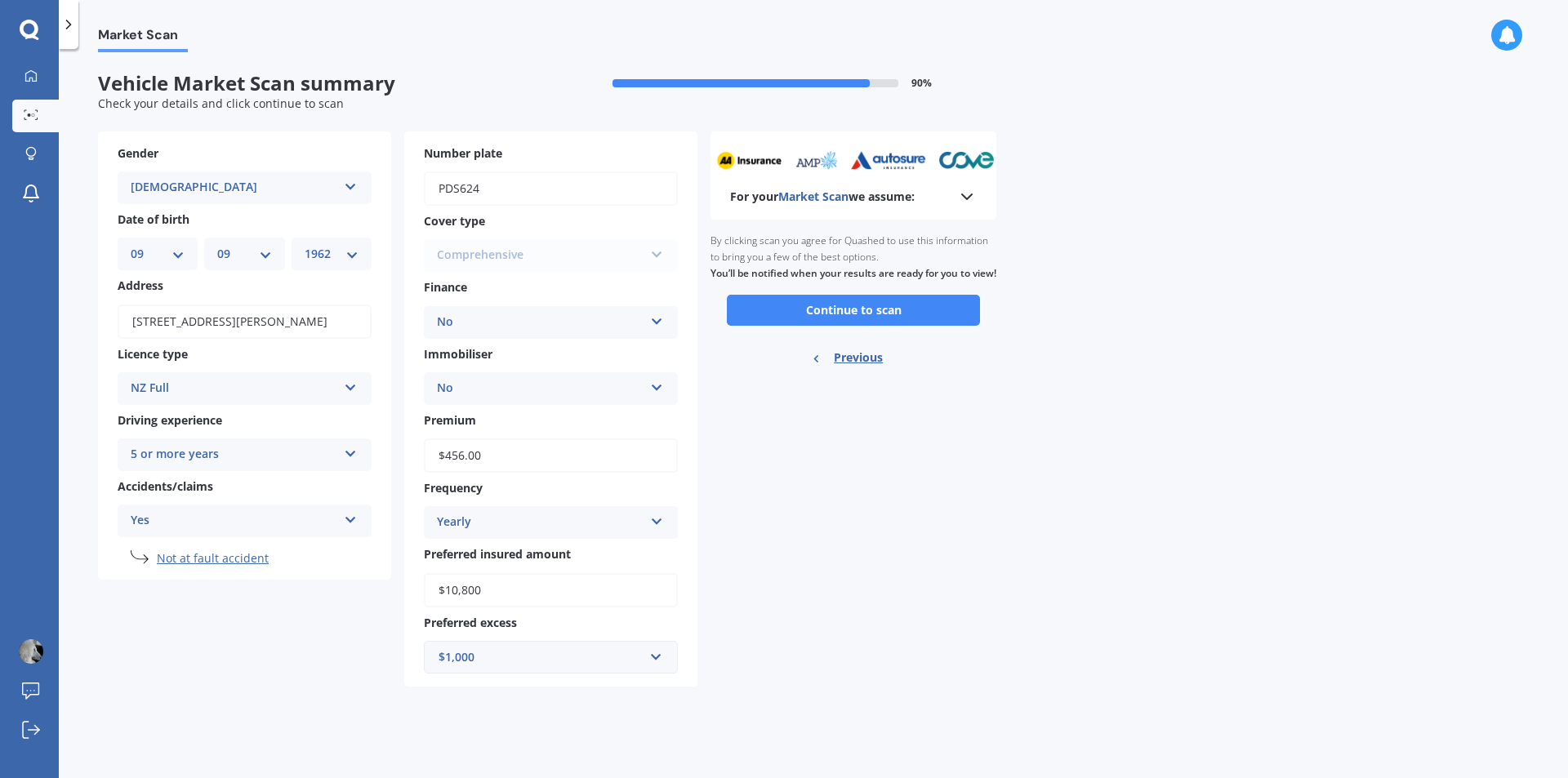
scroll to position [0, 0]
drag, startPoint x: 873, startPoint y: 330, endPoint x: 820, endPoint y: 399, distance: 87.0
click at [810, 437] on div "For your Market Scan we assume: Ready to go By clicking scan you agree for Quas…" at bounding box center [852, 409] width 285 height 555
click at [849, 319] on button "Continue to scan" at bounding box center [853, 311] width 253 height 31
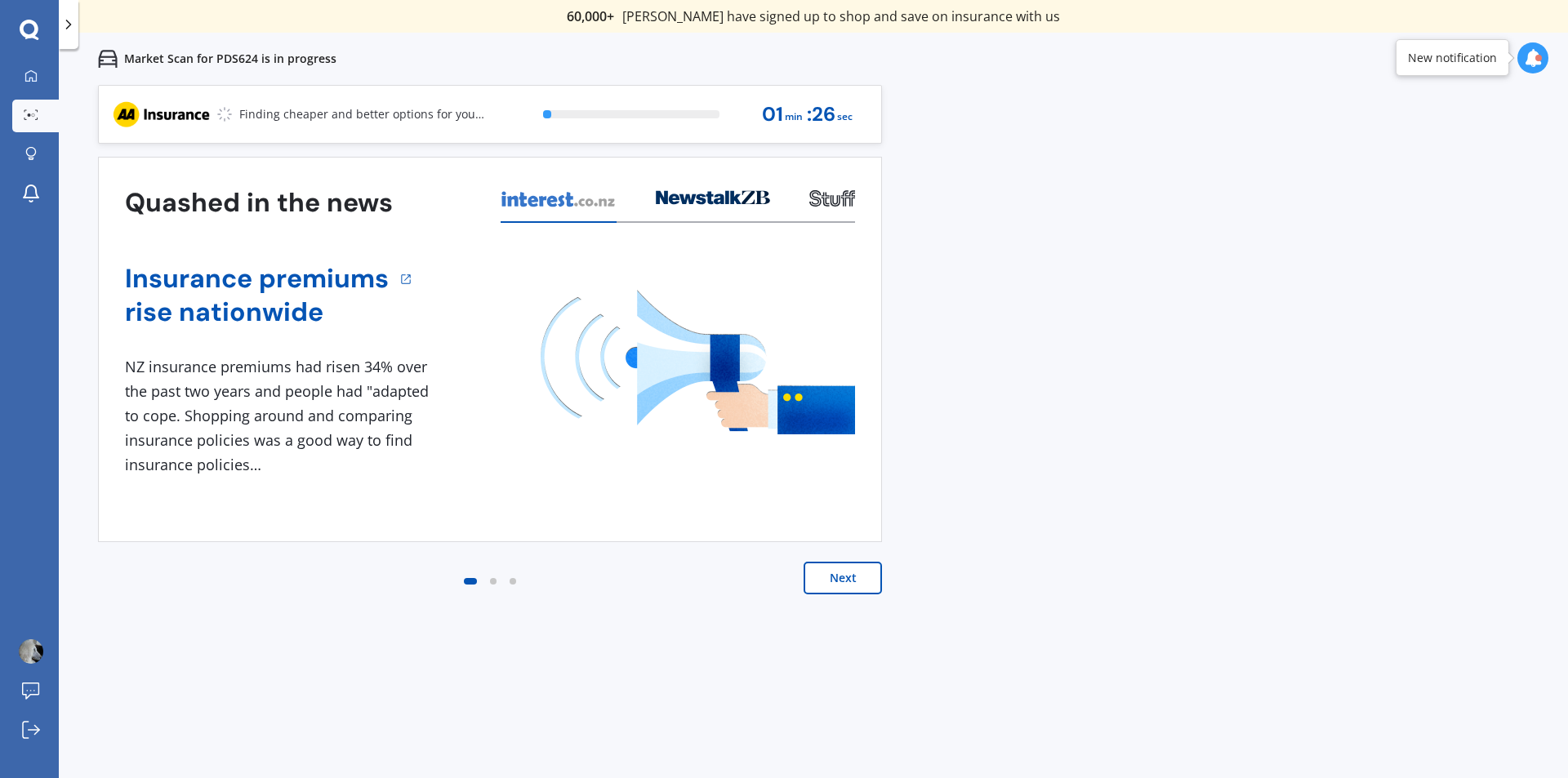
click at [841, 577] on button "Next" at bounding box center [843, 579] width 78 height 33
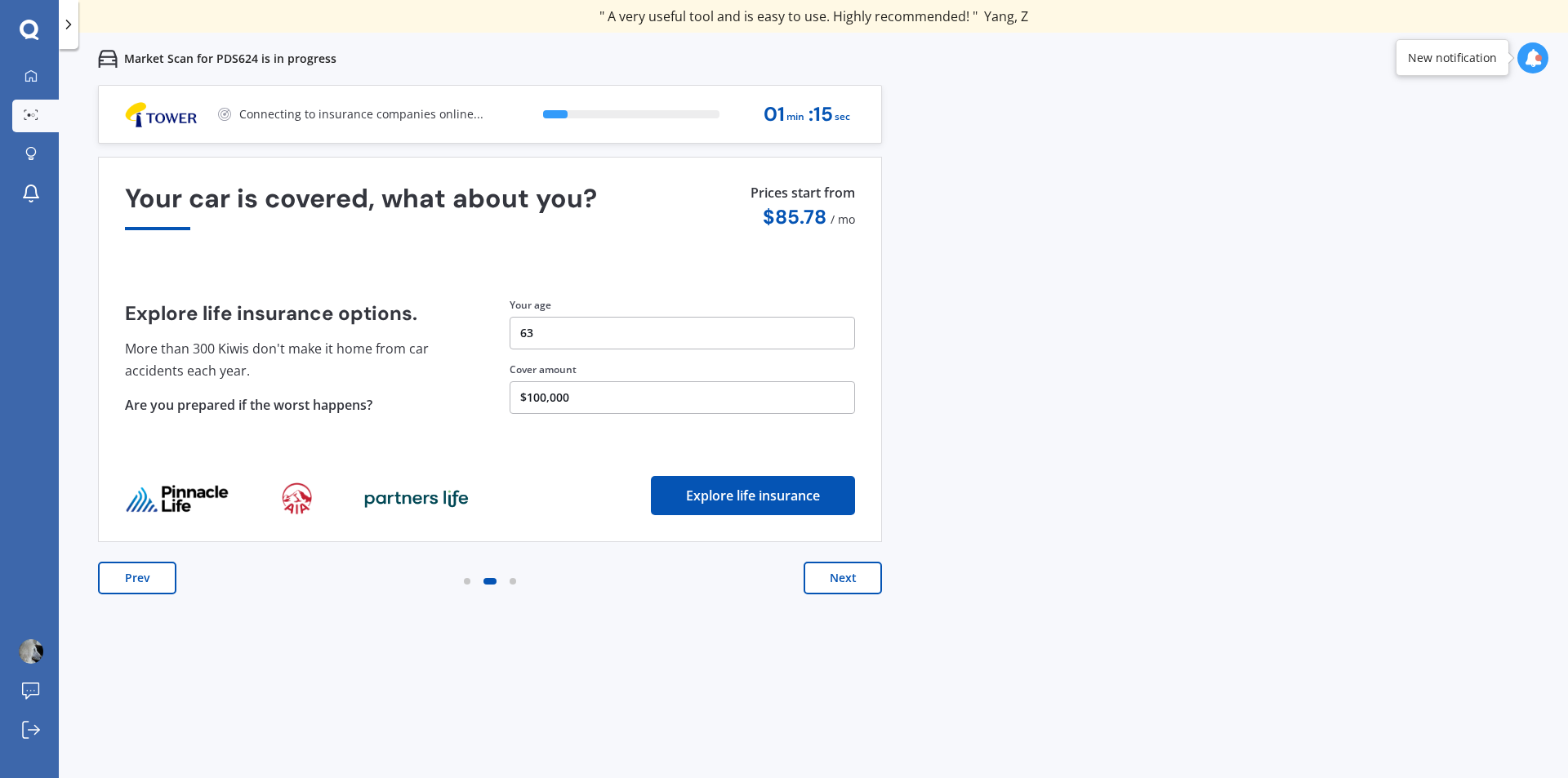
click at [842, 576] on button "Next" at bounding box center [843, 579] width 78 height 33
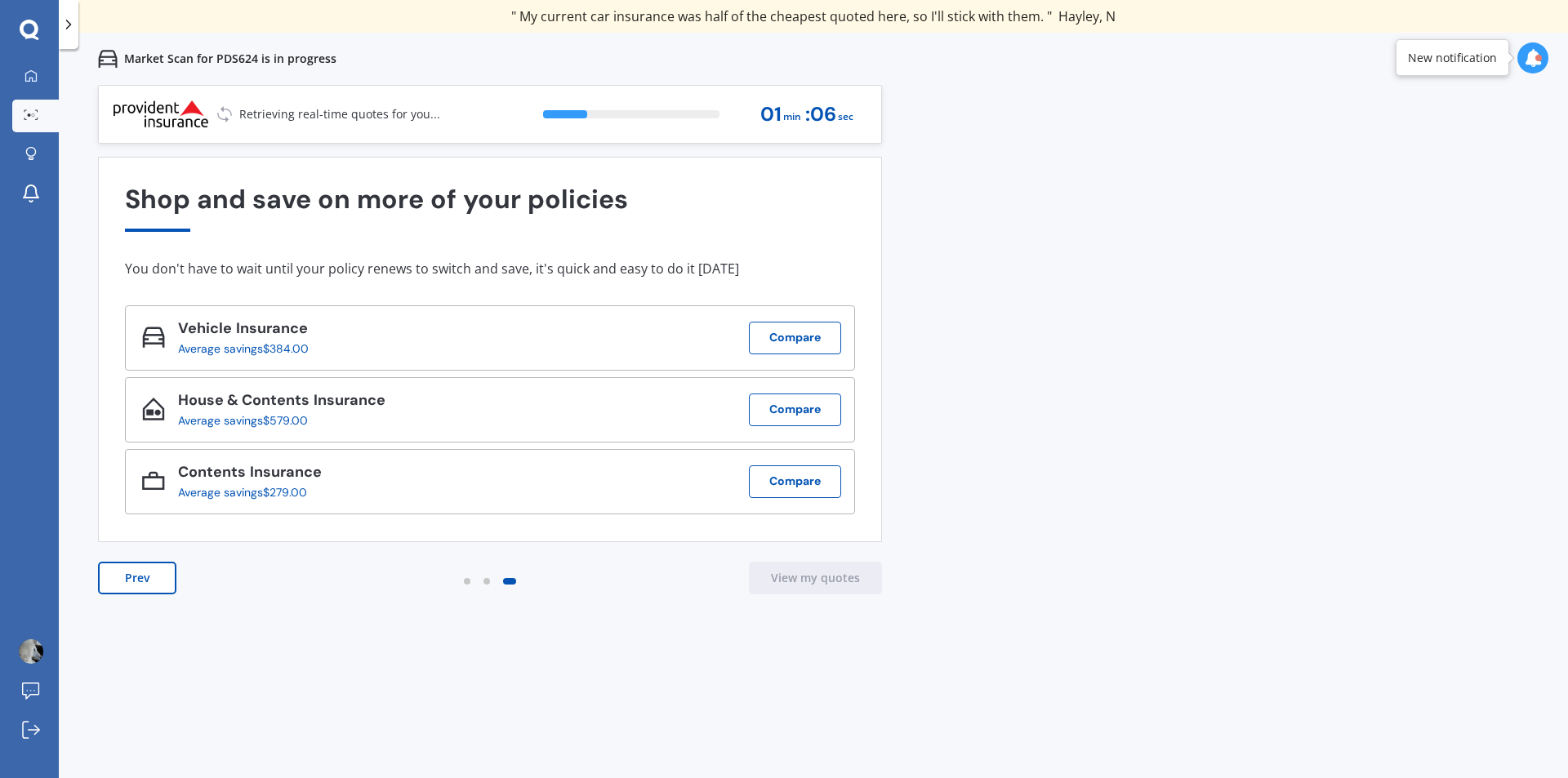
click at [129, 580] on button "Prev" at bounding box center [136, 579] width 78 height 33
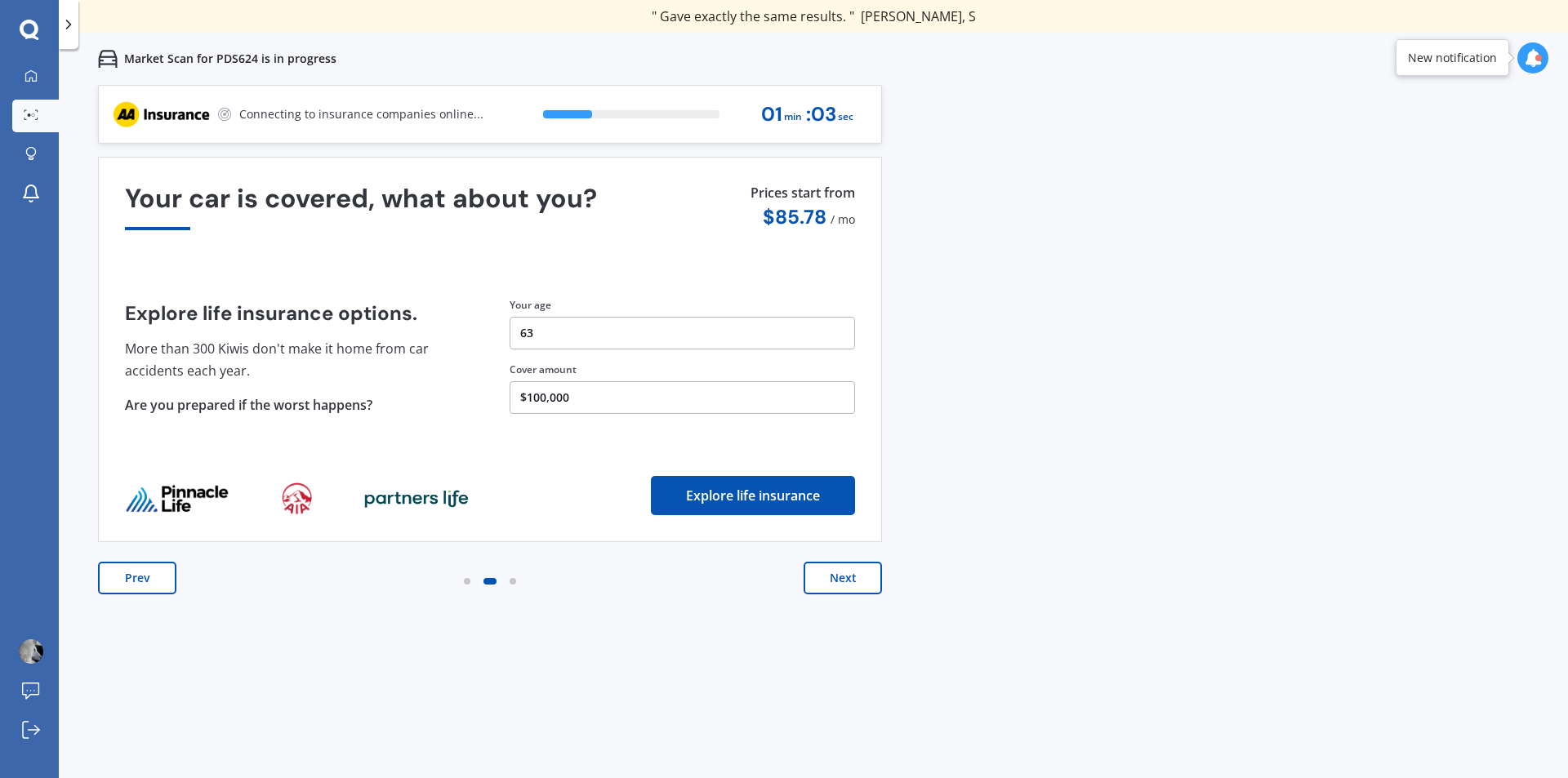
click at [144, 576] on button "Prev" at bounding box center [136, 579] width 78 height 33
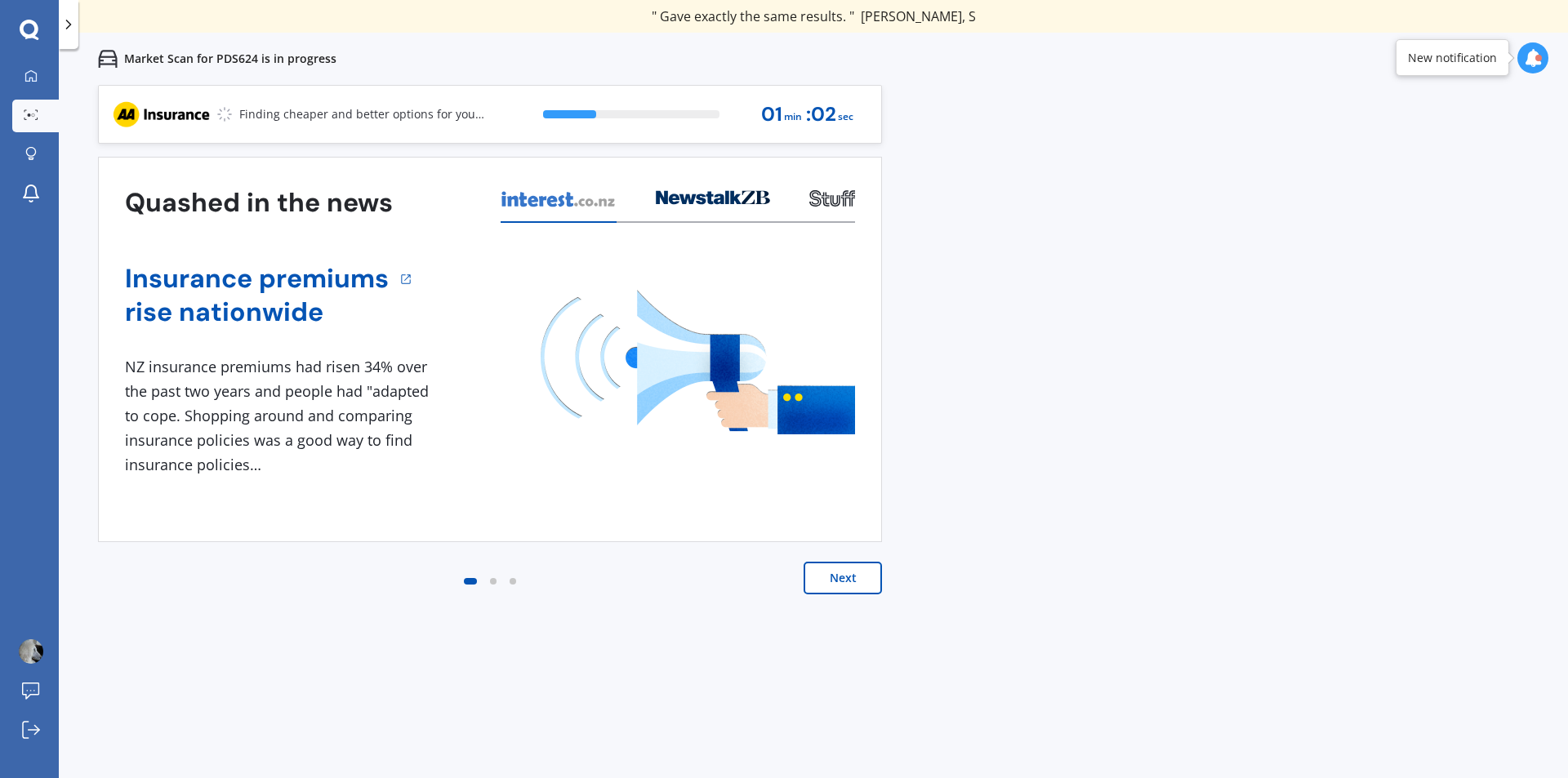
click at [144, 576] on div "Next" at bounding box center [489, 595] width 784 height 66
click at [824, 578] on button "Next" at bounding box center [843, 579] width 78 height 33
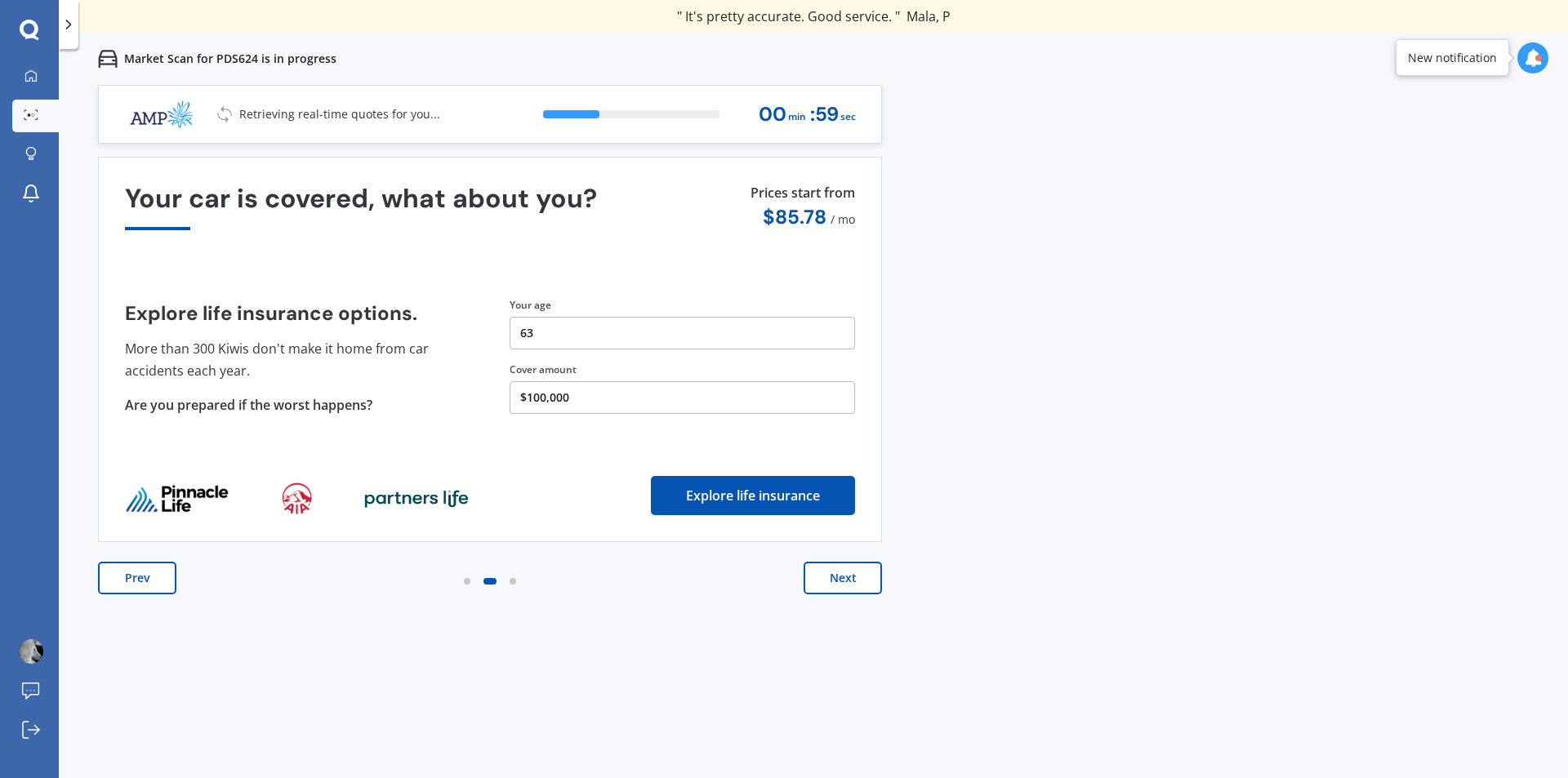
click at [824, 577] on button "Next" at bounding box center [843, 579] width 78 height 33
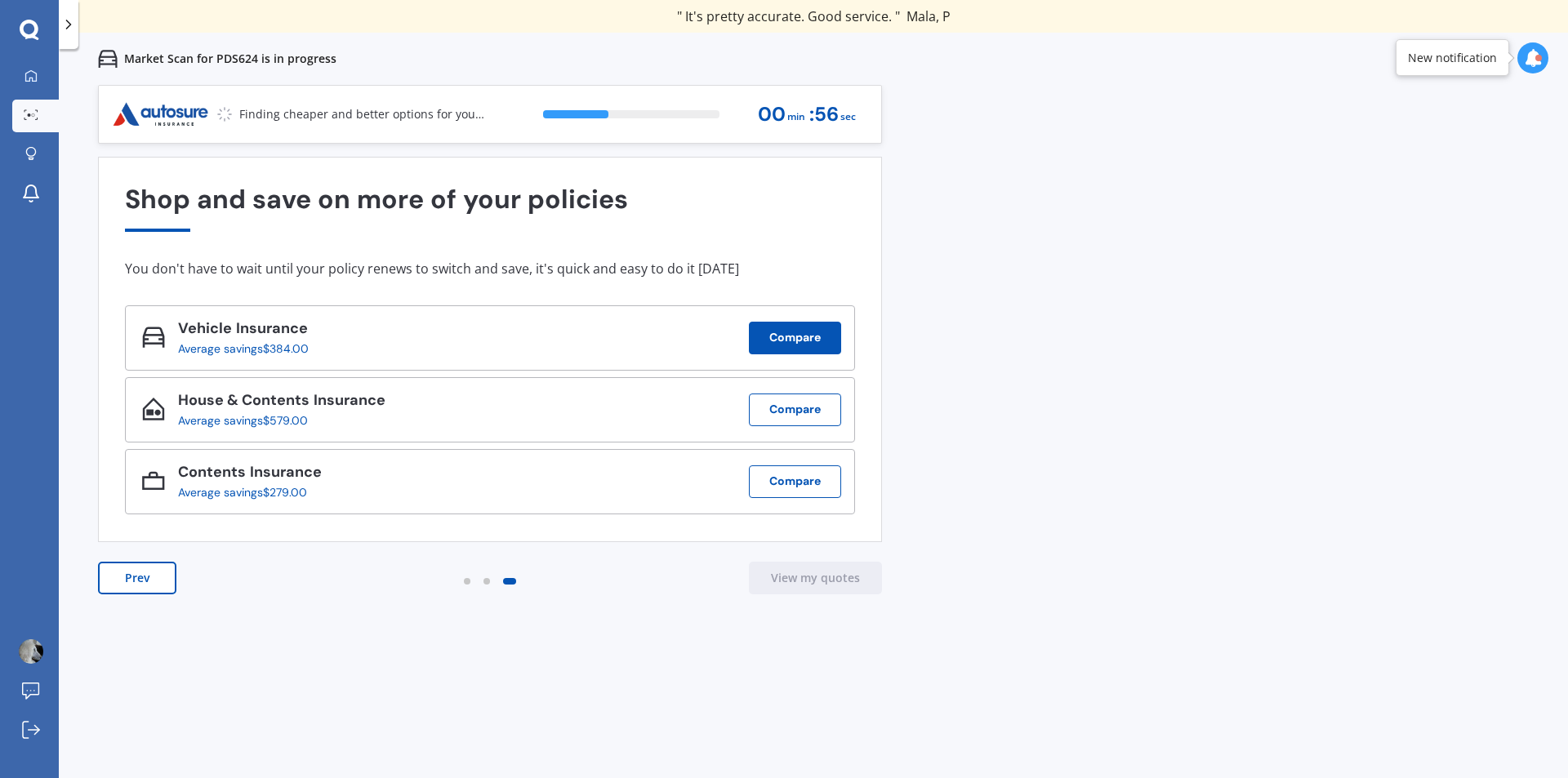
click at [803, 334] on button "Compare" at bounding box center [794, 339] width 92 height 33
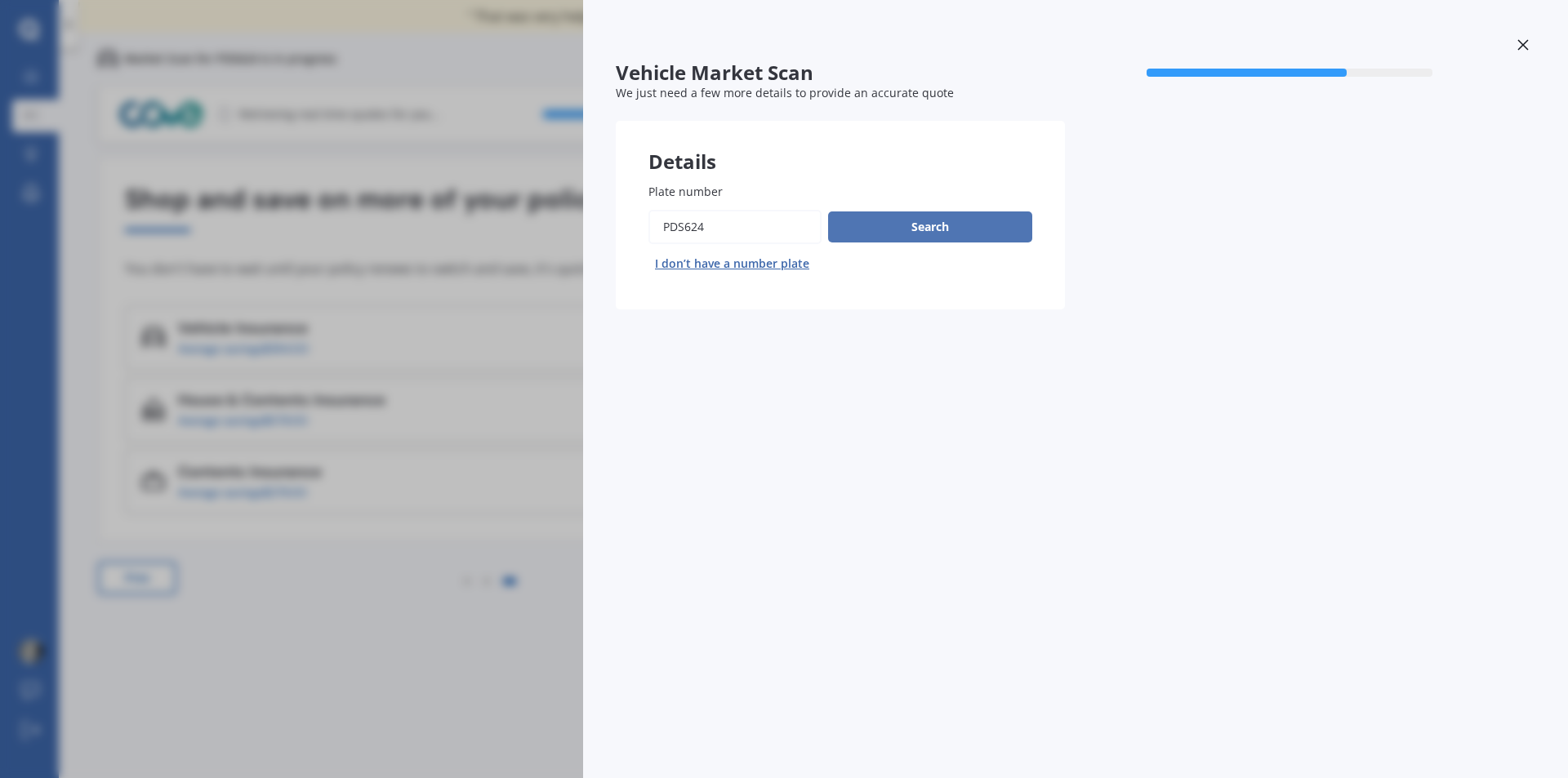
click at [936, 218] on button "Search" at bounding box center [930, 227] width 204 height 31
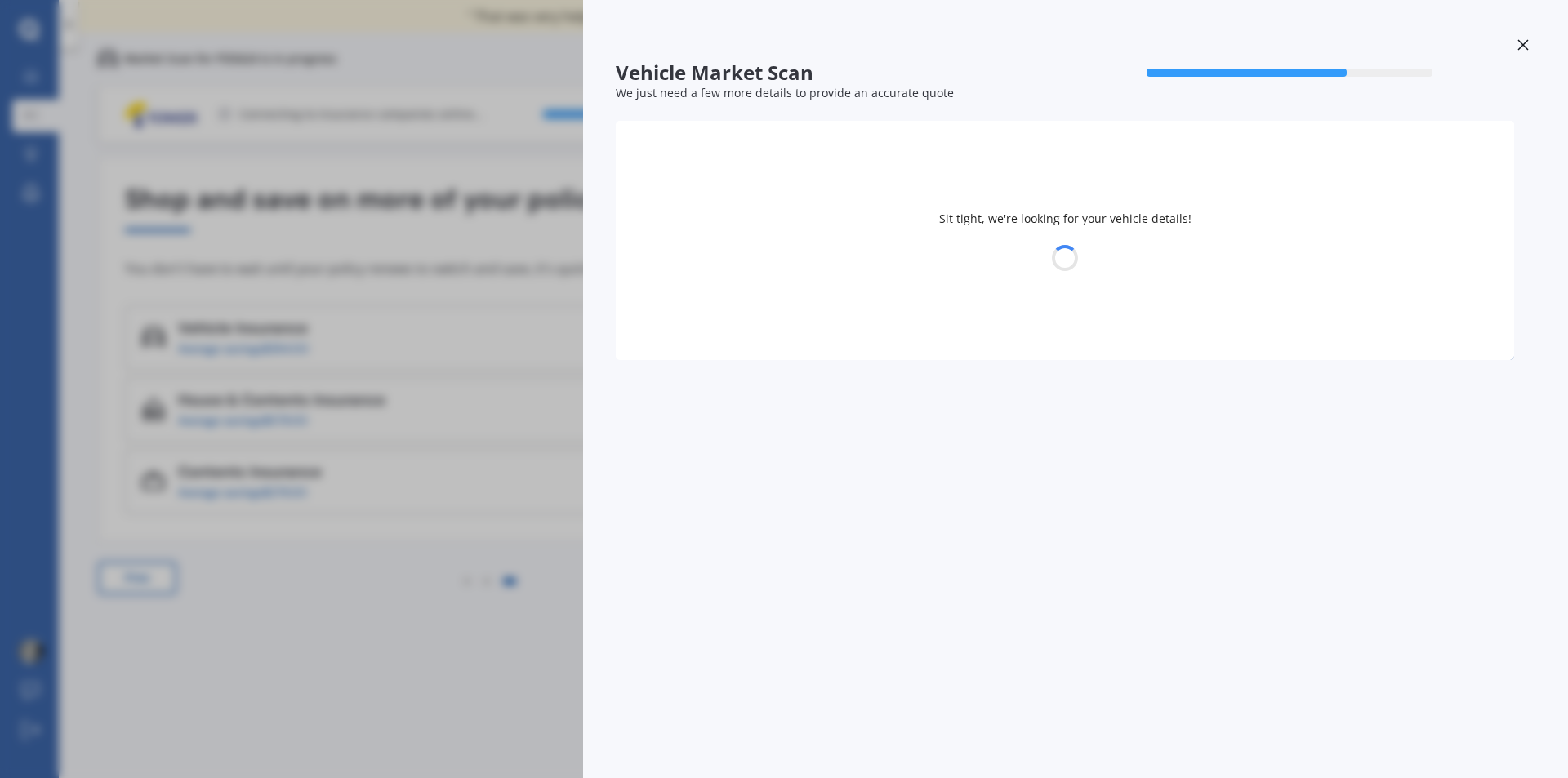
select select "BMW"
select select "09"
select select "1962"
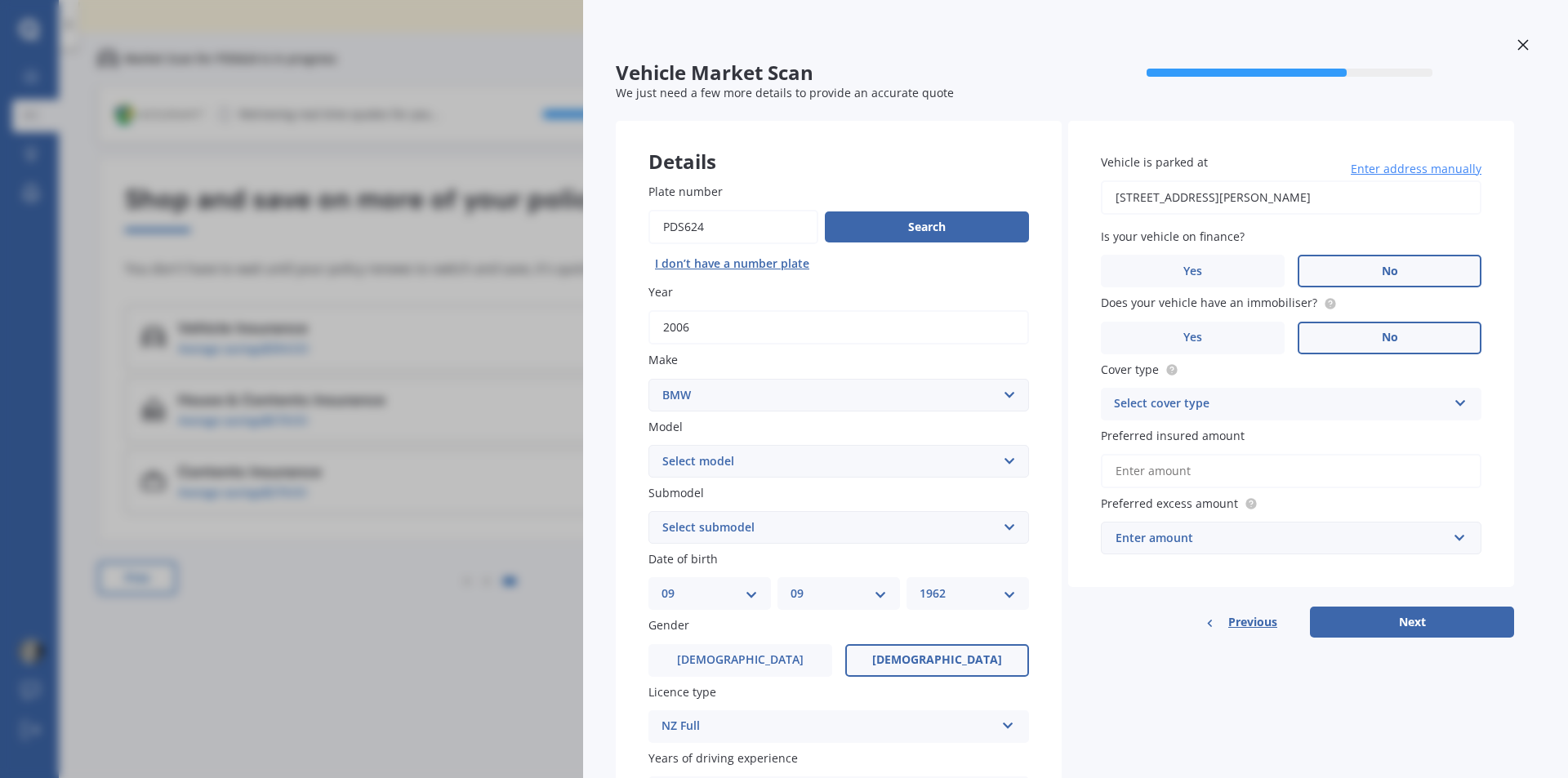
click at [1136, 469] on input "Preferred insured amount" at bounding box center [1290, 470] width 380 height 34
click at [1121, 663] on div "Details Plate number Search I don’t have a number plate Year 2006 Make Select m…" at bounding box center [1064, 603] width 899 height 965
click at [1464, 404] on icon at bounding box center [1461, 401] width 14 height 12
click at [1220, 433] on div "Comprehensive" at bounding box center [1291, 436] width 379 height 29
click at [1192, 474] on input "Preferred insured amount" at bounding box center [1290, 470] width 380 height 34
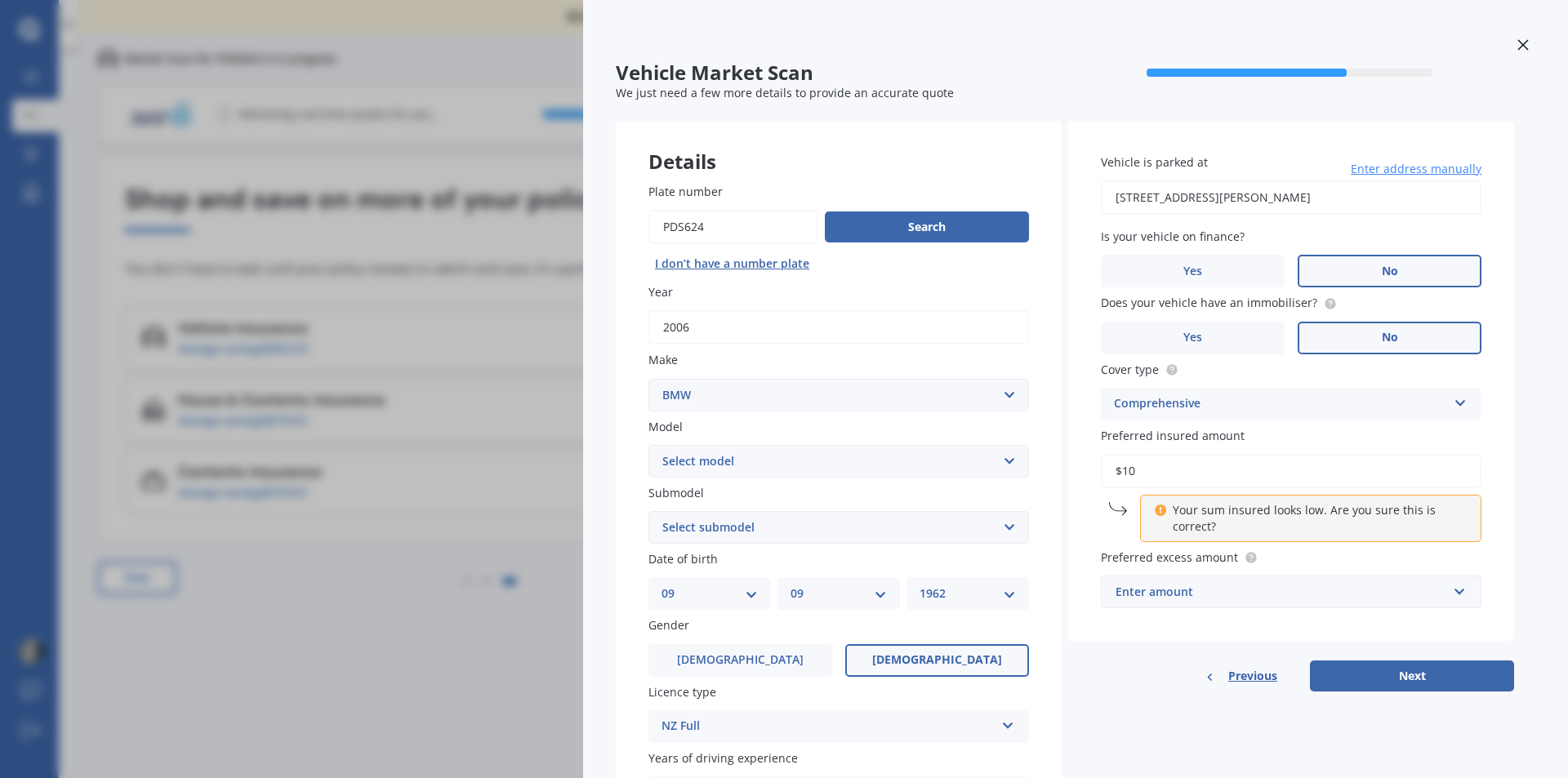
type input "$10,800"
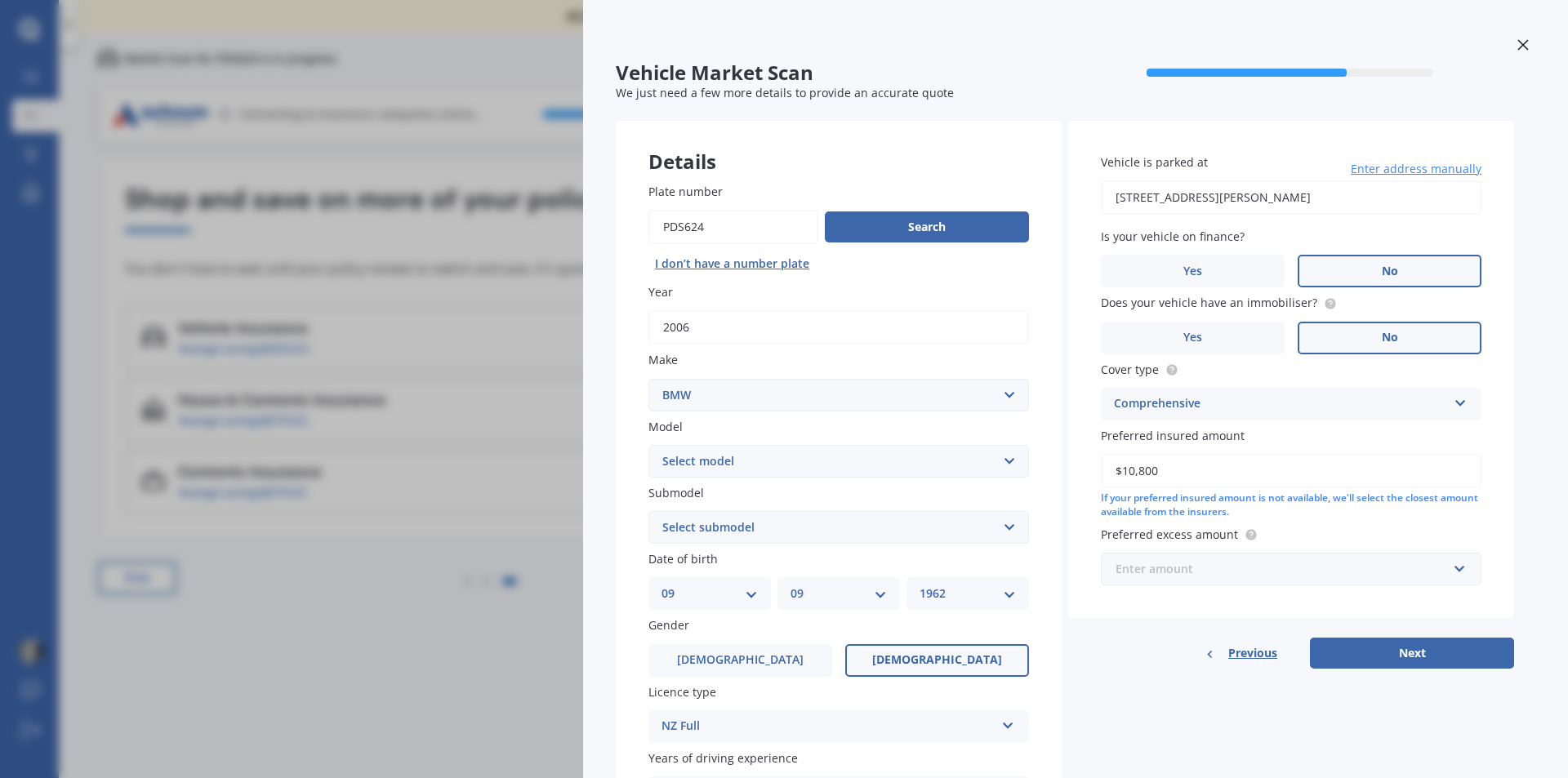
click at [1457, 572] on input "text" at bounding box center [1286, 569] width 366 height 31
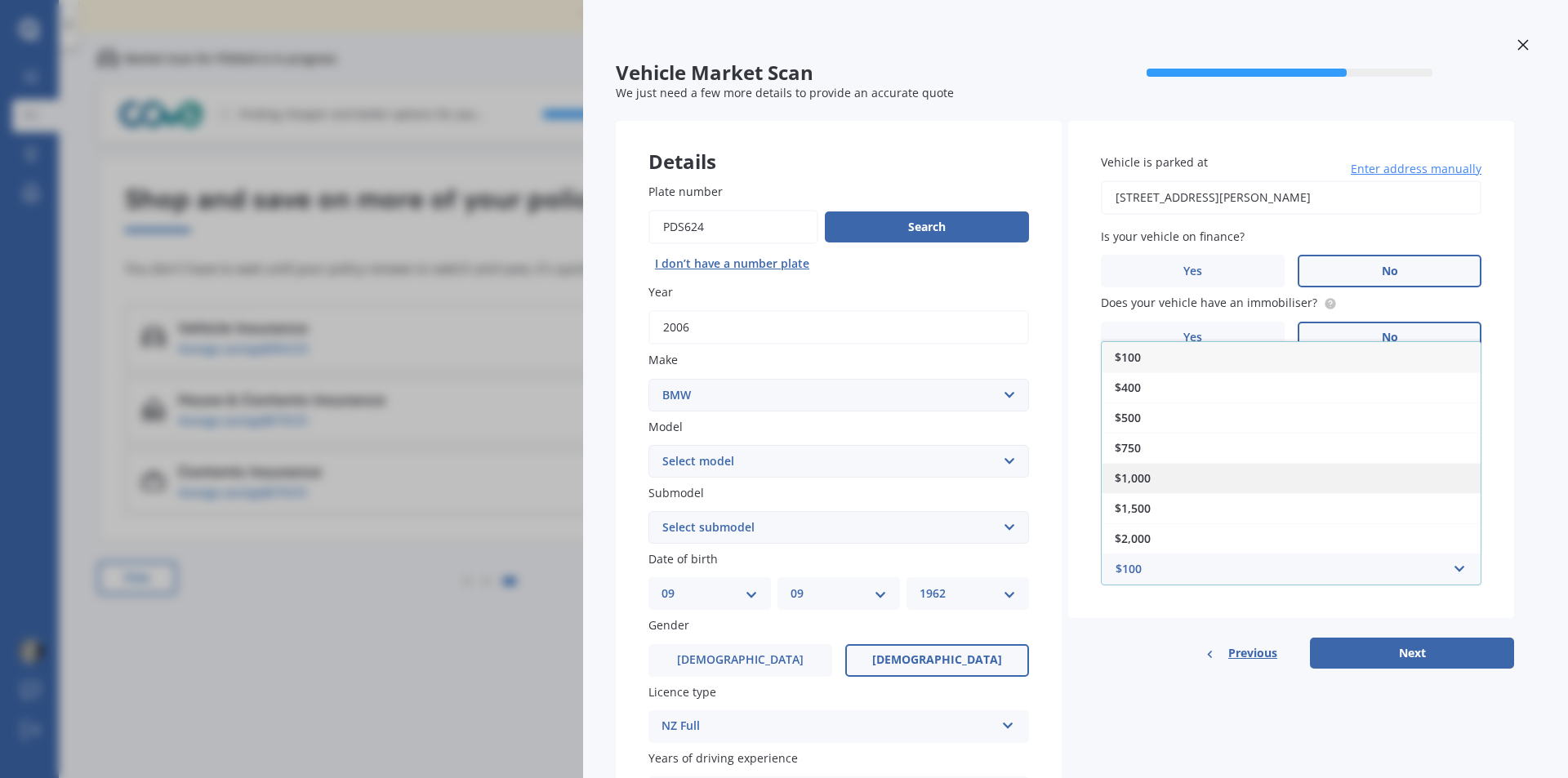
click at [1149, 482] on span "$1,000" at bounding box center [1132, 478] width 36 height 15
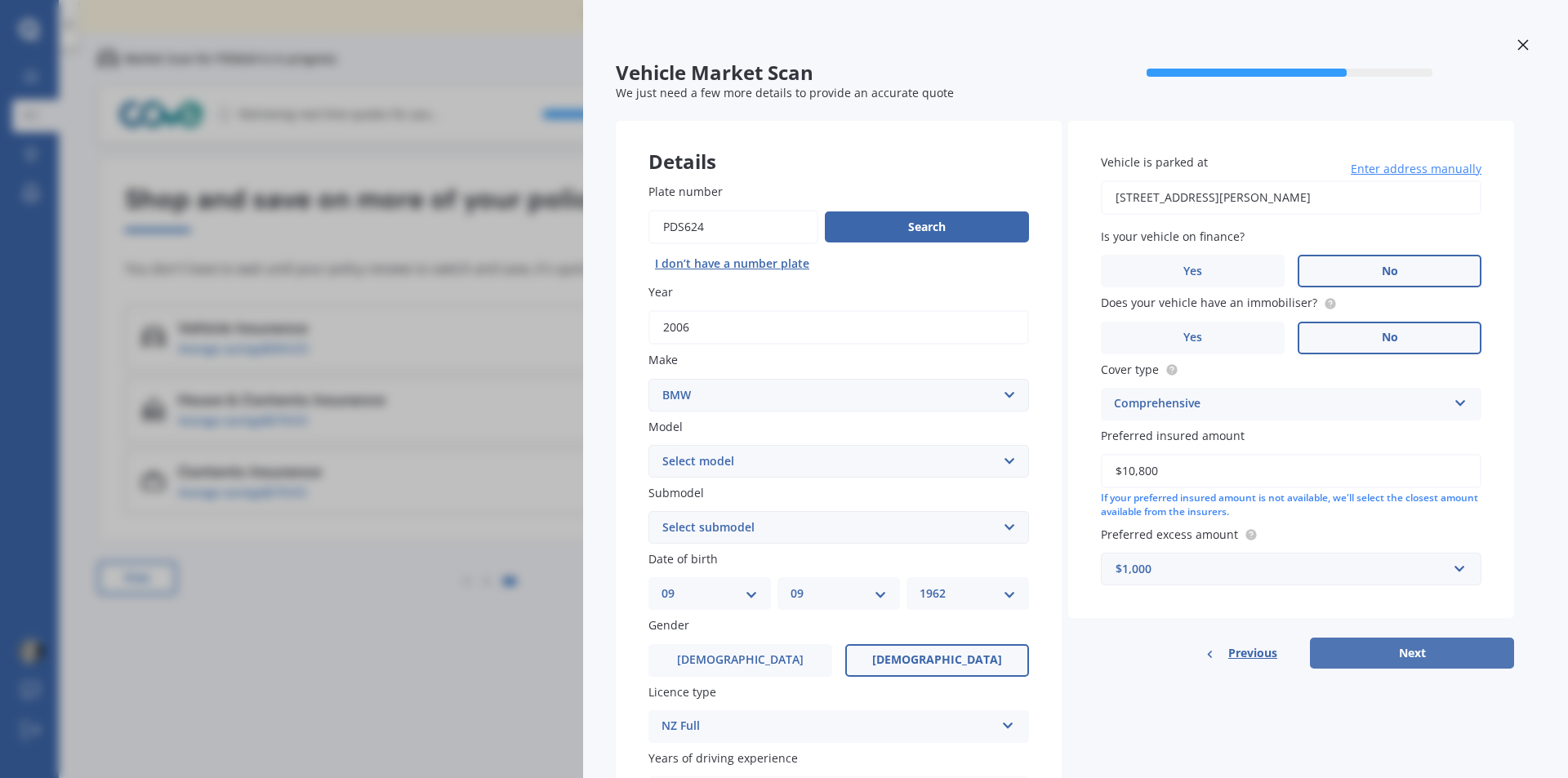
click at [1406, 656] on button "Next" at bounding box center [1411, 653] width 204 height 31
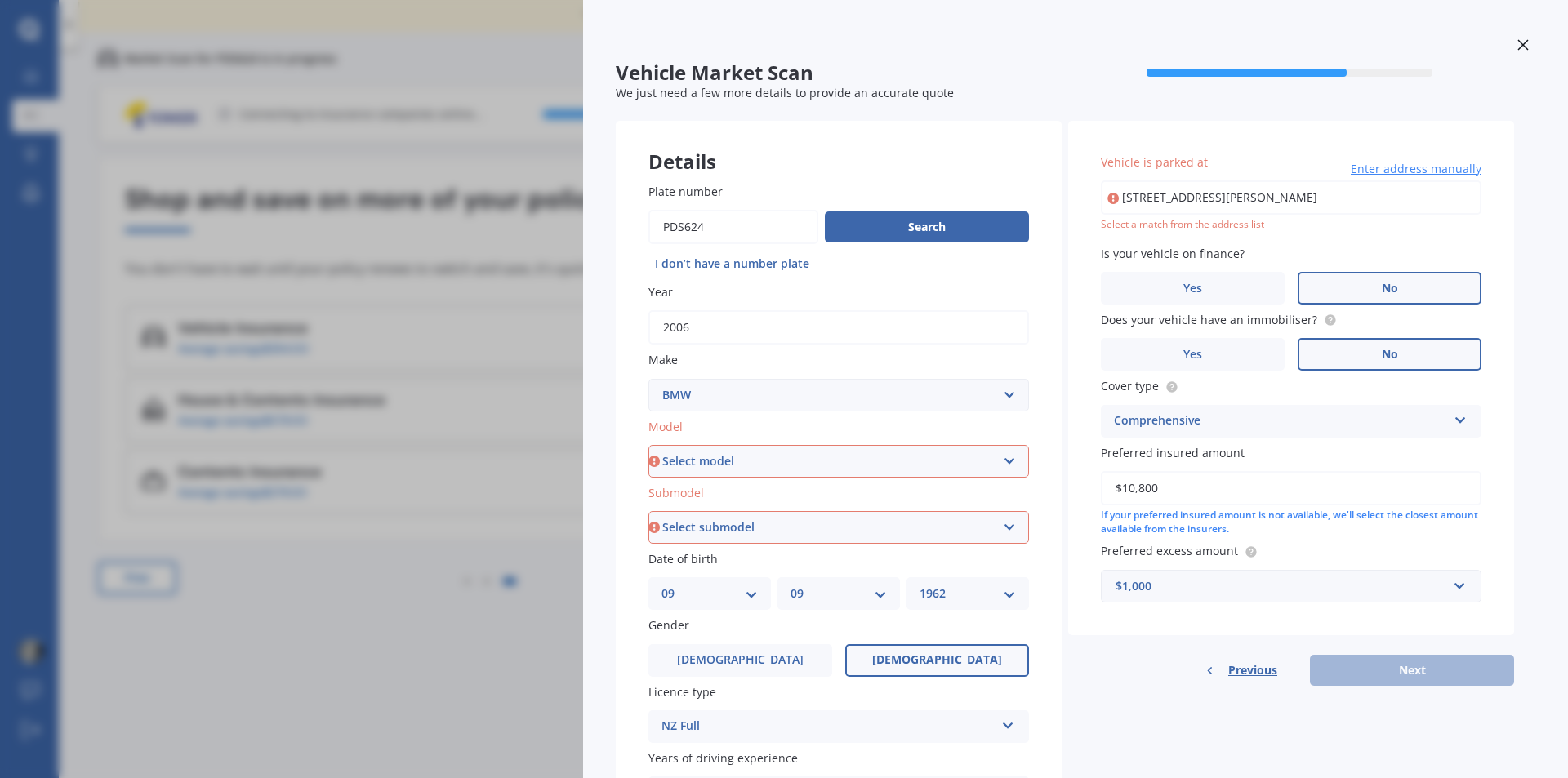
click at [797, 464] on select "Select model 116 116I 118 118D 120 130 218D 220I 225 250 316 318 320 320 i 323 …" at bounding box center [838, 462] width 380 height 33
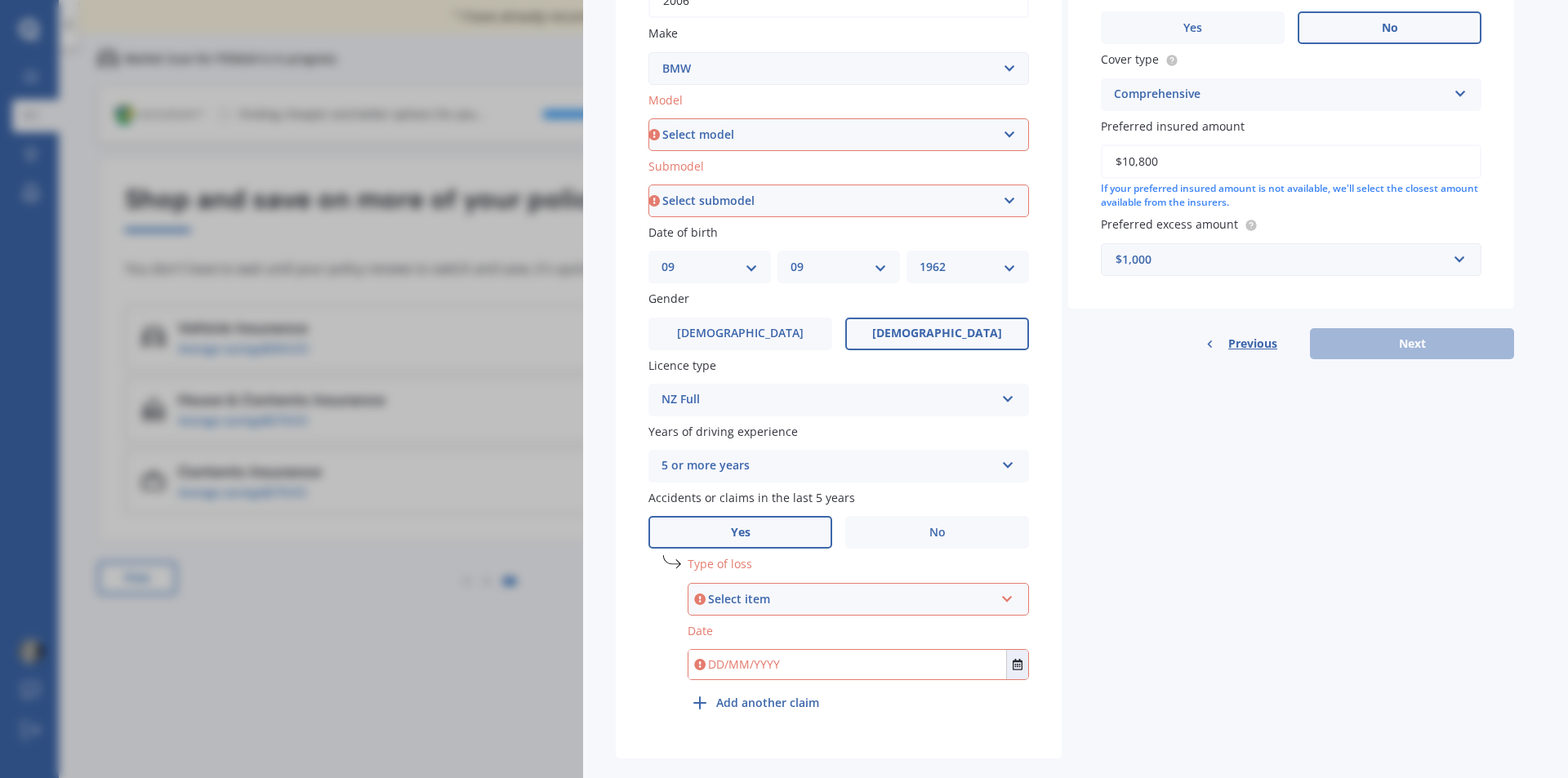
scroll to position [353, 0]
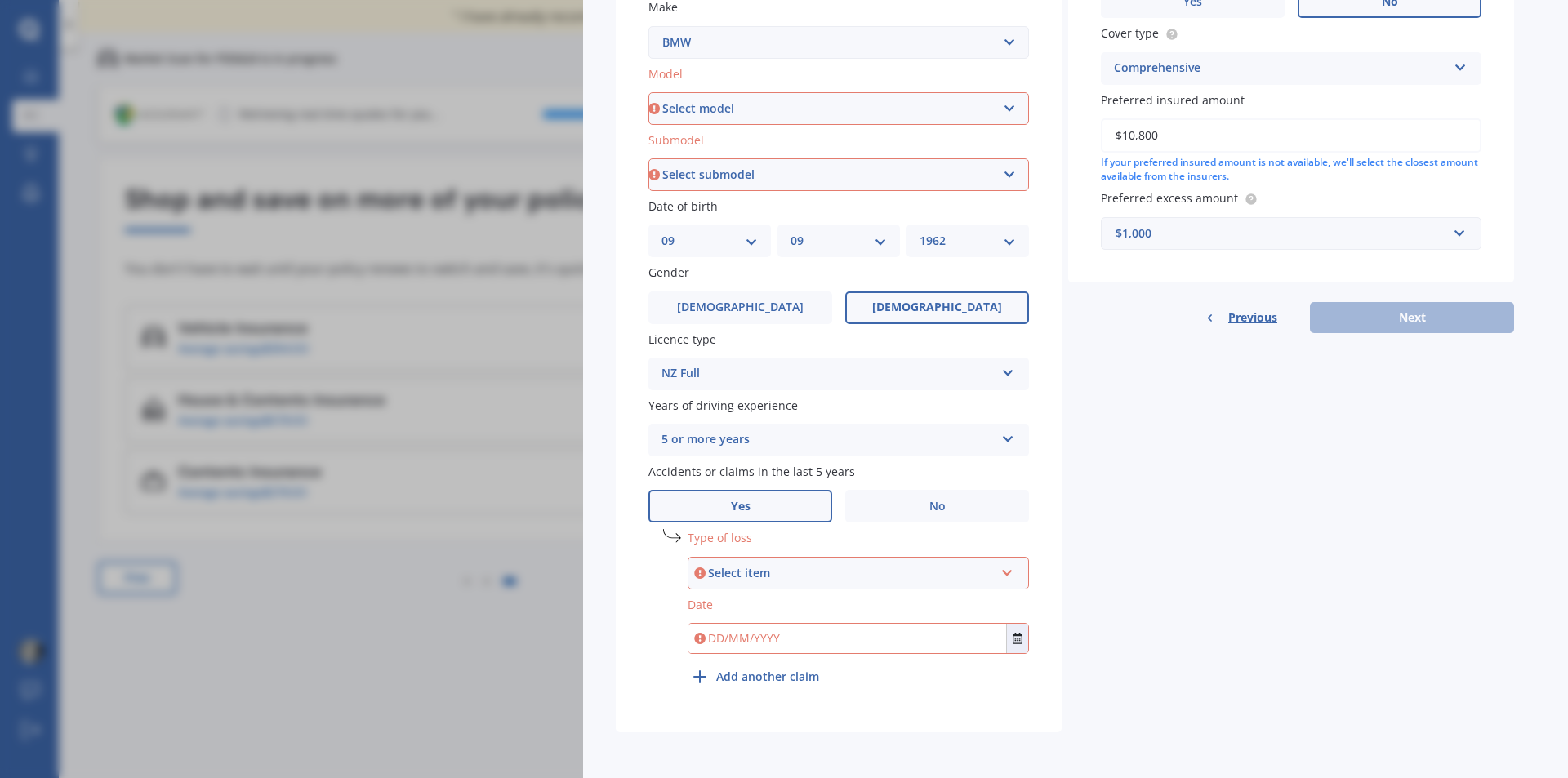
click at [1000, 112] on select "Select model 116 116I 118 118D 120 130 218D 220I 225 250 316 318 320 320 i 323 …" at bounding box center [838, 108] width 380 height 33
select select "630"
click at [648, 92] on select "Select model 116 116I 118 118D 120 130 218D 220I 225 250 316 318 320 320 i 323 …" at bounding box center [838, 108] width 380 height 33
click at [779, 177] on select "Select submodel All models" at bounding box center [838, 175] width 380 height 33
select select "ALL MODELS"
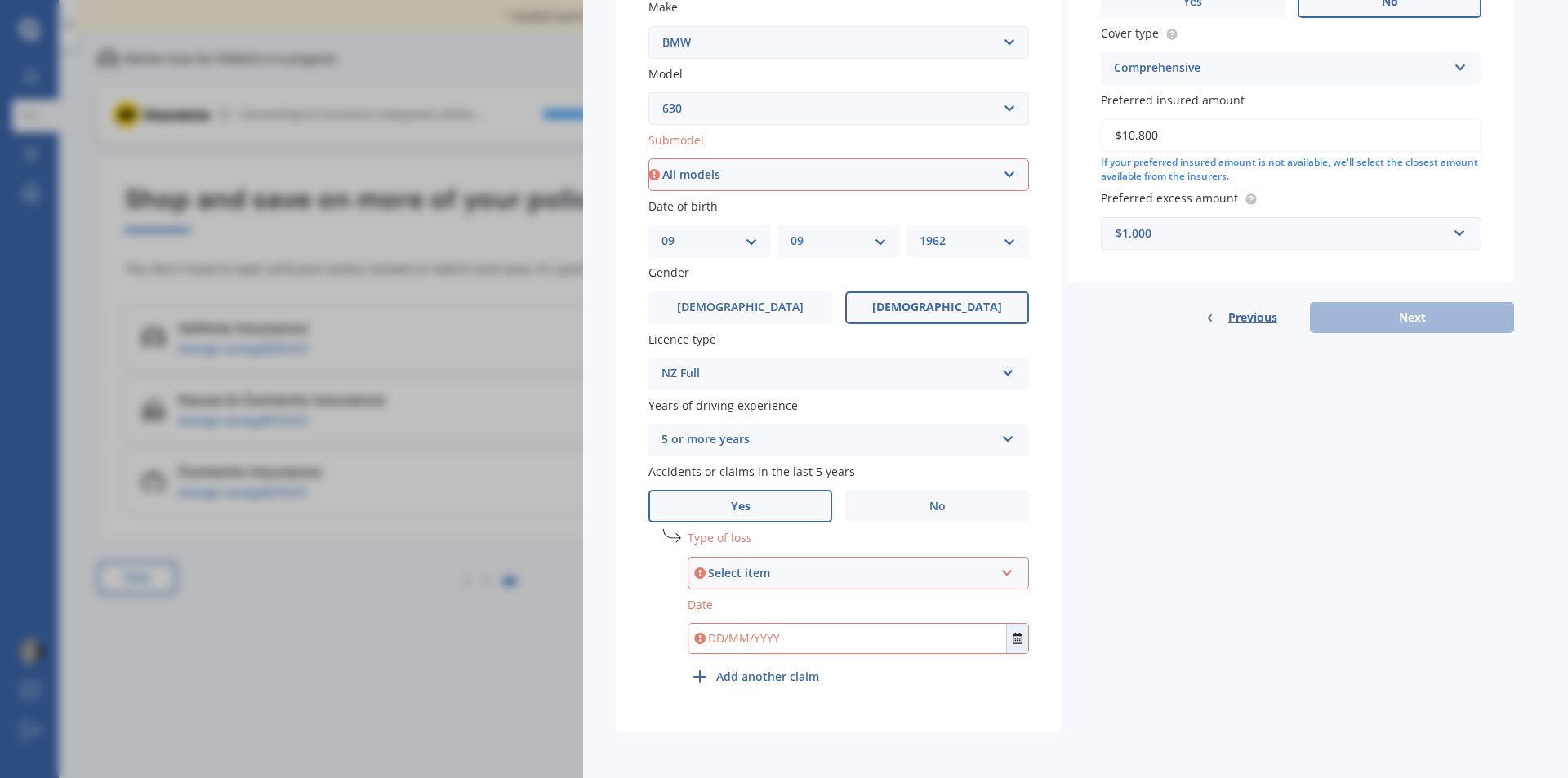
click at [648, 159] on select "Select submodel All models" at bounding box center [838, 175] width 380 height 33
click at [796, 574] on div "Select item" at bounding box center [850, 573] width 285 height 18
click at [788, 628] on span "Not at fault accident" at bounding box center [760, 634] width 116 height 15
click at [780, 640] on input "text" at bounding box center [847, 639] width 317 height 29
click at [1018, 640] on icon "Select date" at bounding box center [1018, 639] width 10 height 12
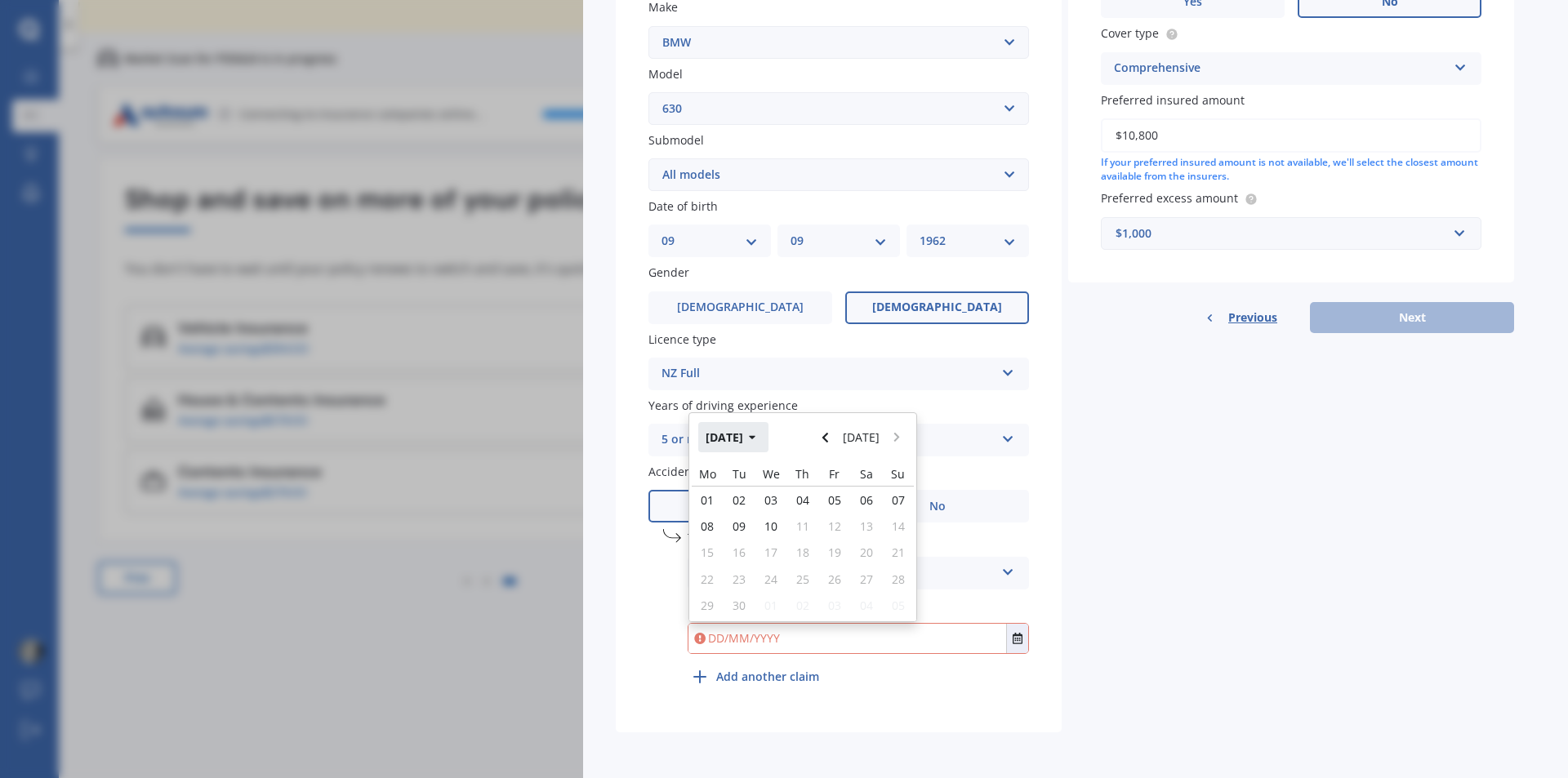
click at [758, 437] on button "Sep 2025" at bounding box center [733, 436] width 71 height 29
click at [741, 436] on icon "button" at bounding box center [740, 438] width 7 height 4
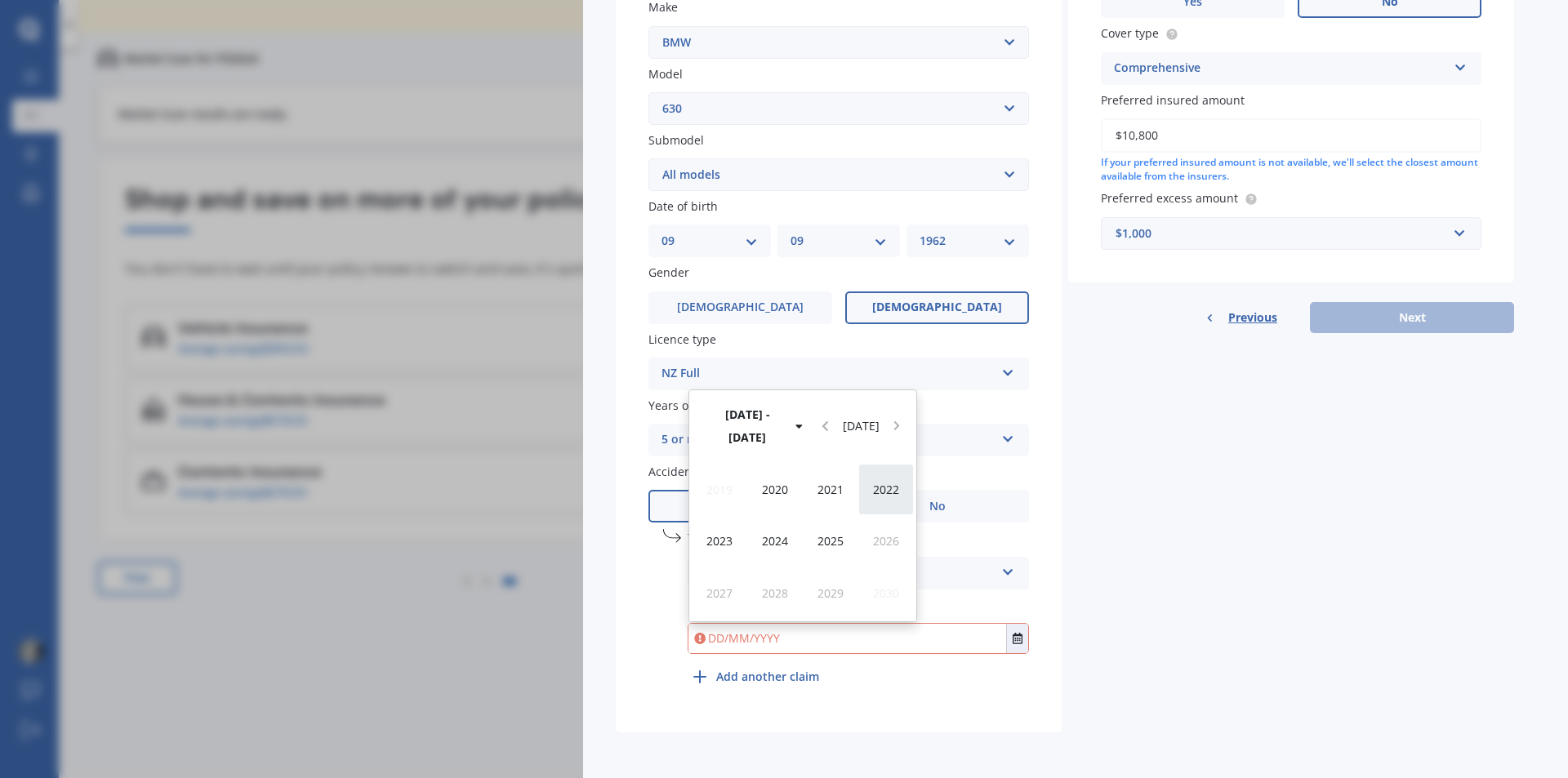
click at [886, 481] on div "2022" at bounding box center [885, 489] width 55 height 51
click at [777, 592] on span "Oct" at bounding box center [775, 593] width 18 height 15
click at [703, 508] on span "03" at bounding box center [707, 516] width 14 height 15
type input "03/10/2022"
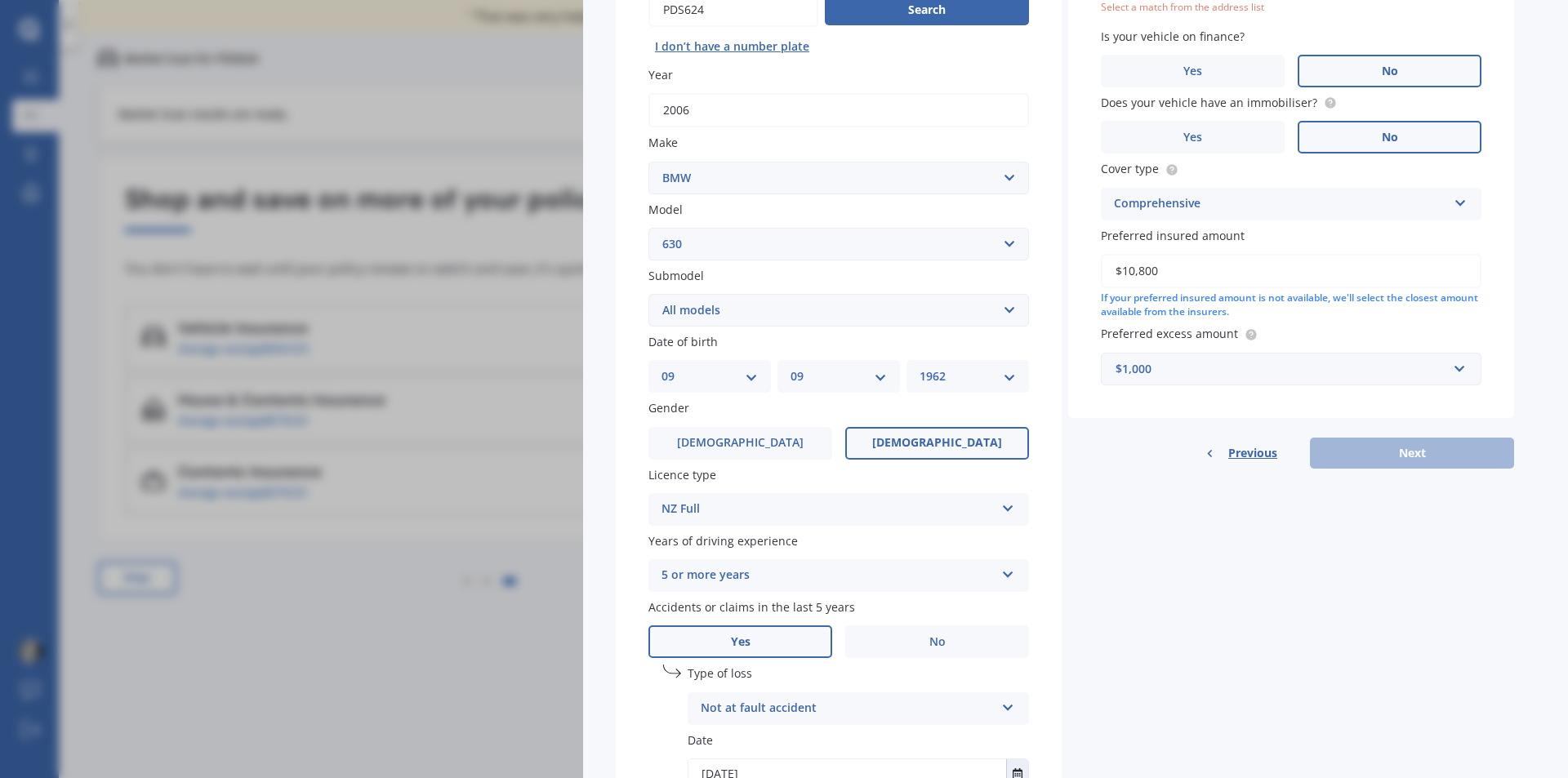
scroll to position [0, 0]
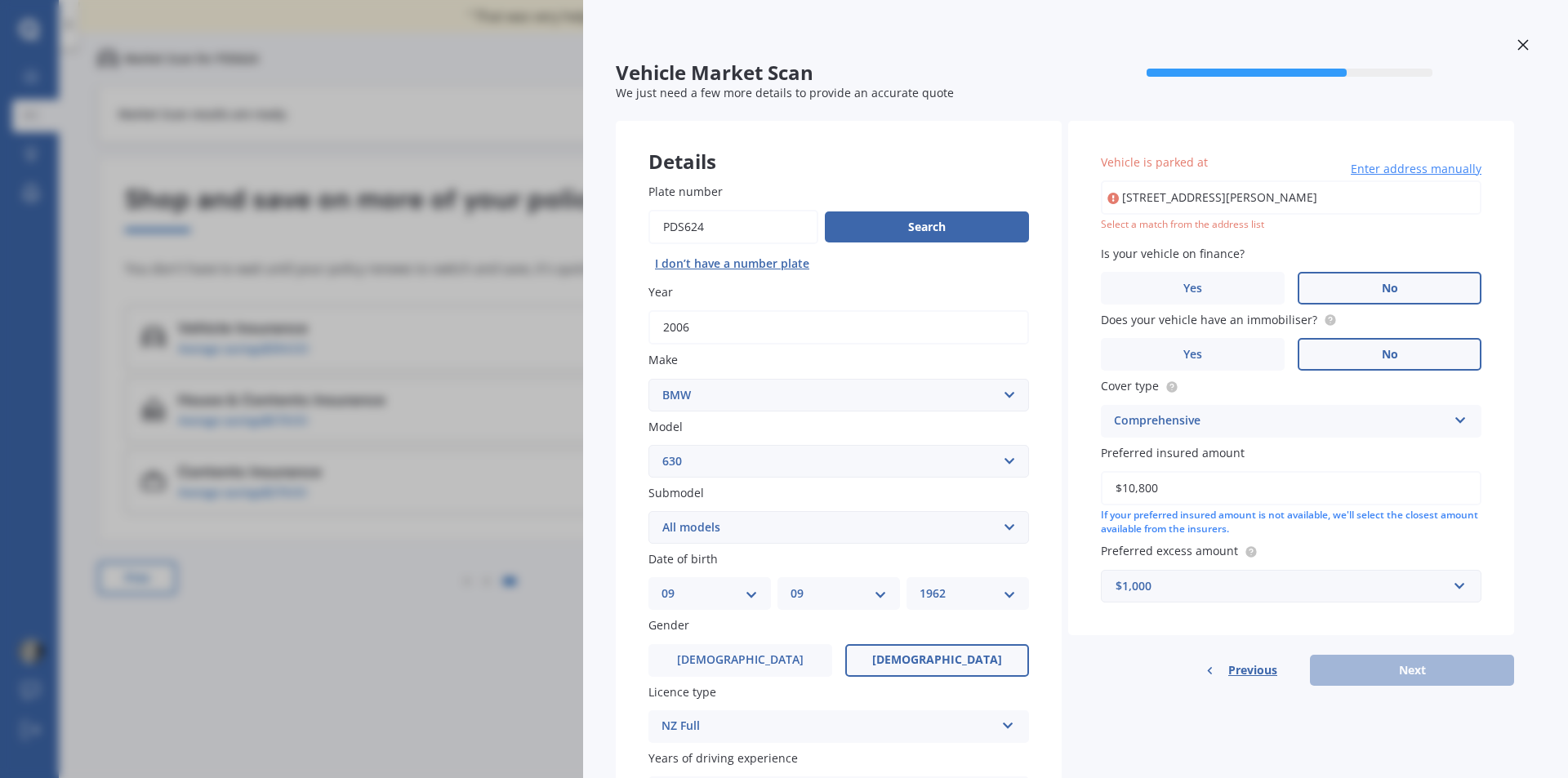
type input "15 Dillon Street, Blenheim Central, Blenheim 7201"
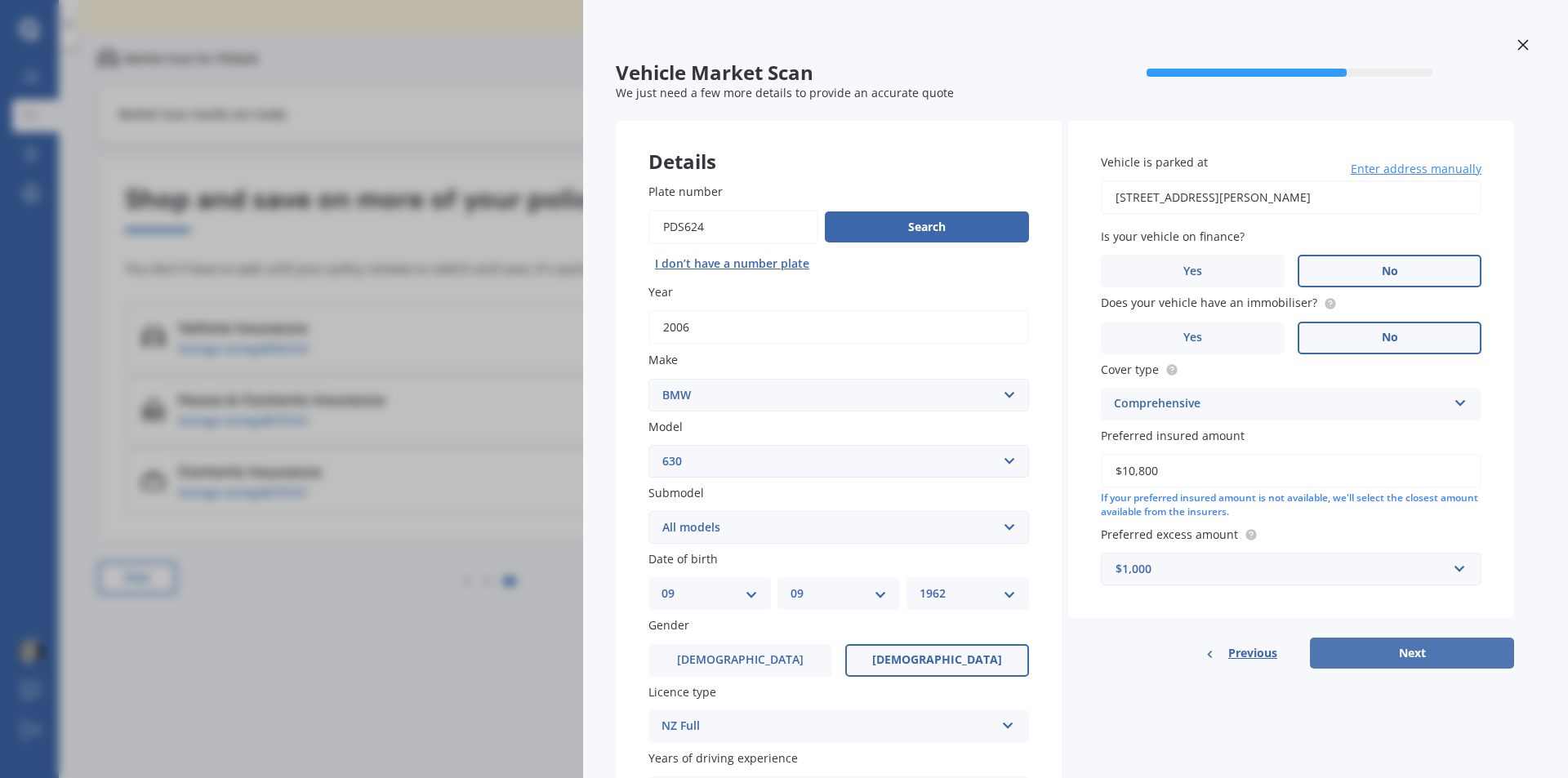
click at [1435, 649] on button "Next" at bounding box center [1411, 653] width 204 height 31
select select "09"
select select "1962"
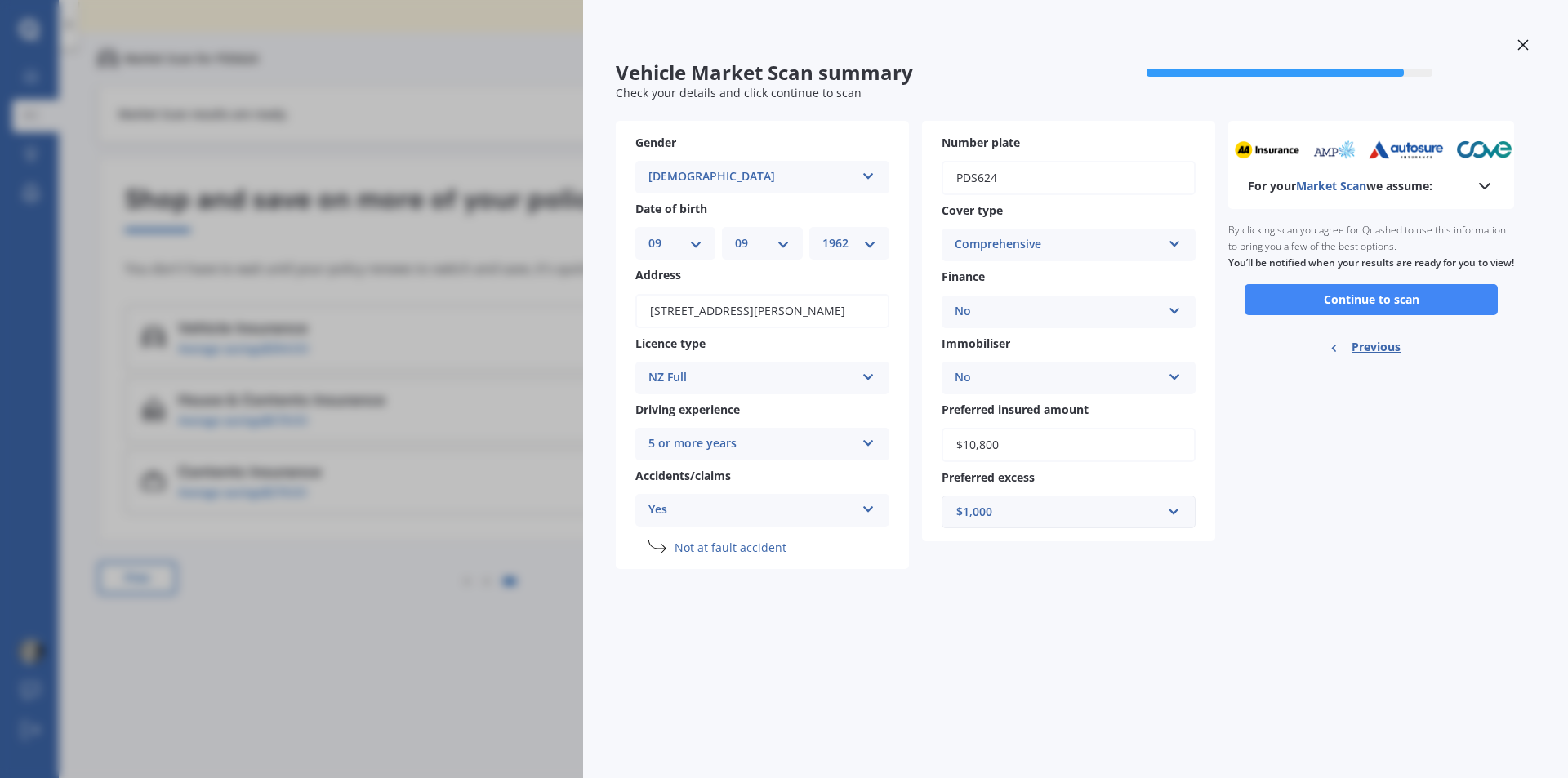
click at [1401, 311] on button "Continue to scan" at bounding box center [1371, 300] width 253 height 31
